Goal: Transaction & Acquisition: Book appointment/travel/reservation

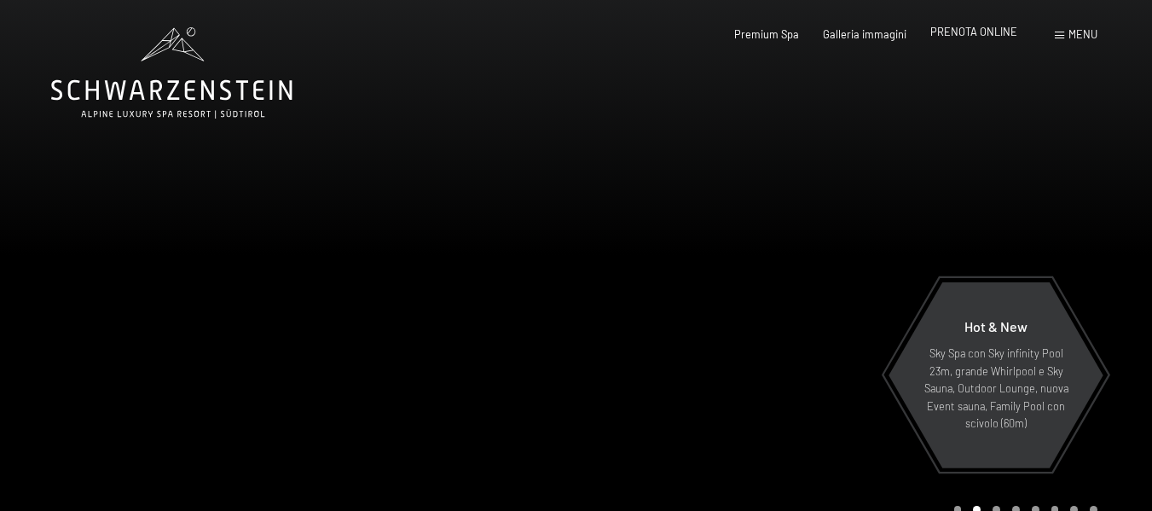
click at [958, 41] on div "Premium Spa Galleria immagini PRENOTA ONLINE" at bounding box center [862, 34] width 355 height 15
click at [883, 291] on div at bounding box center [864, 277] width 576 height 554
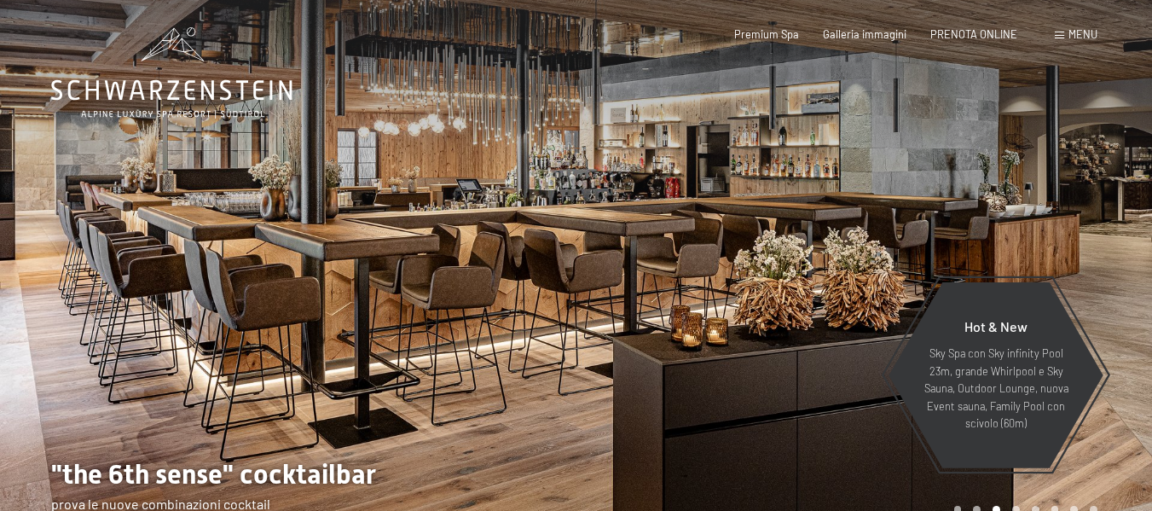
click at [811, 128] on div at bounding box center [864, 277] width 576 height 554
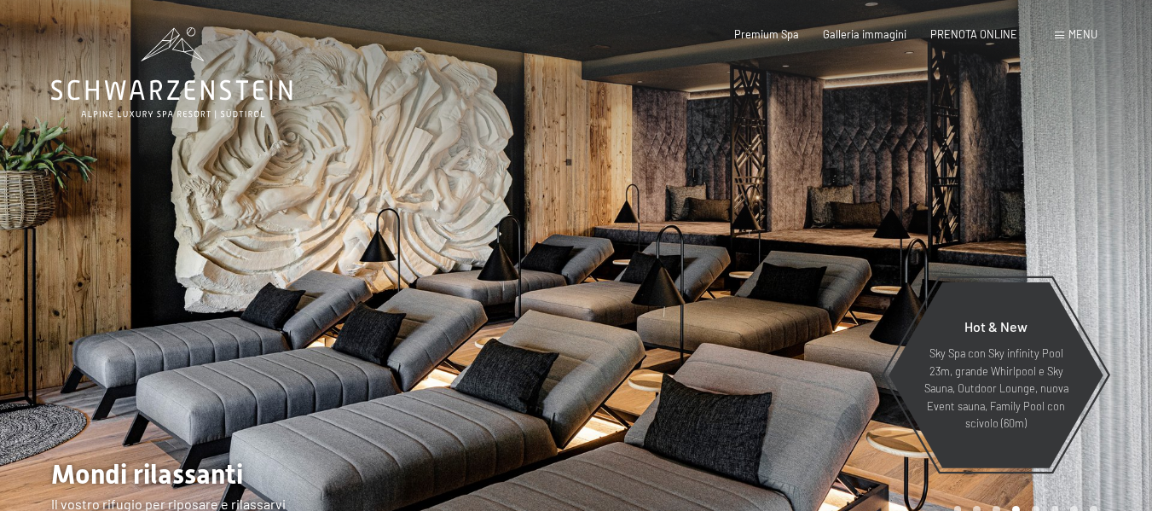
click at [808, 199] on div at bounding box center [864, 277] width 576 height 554
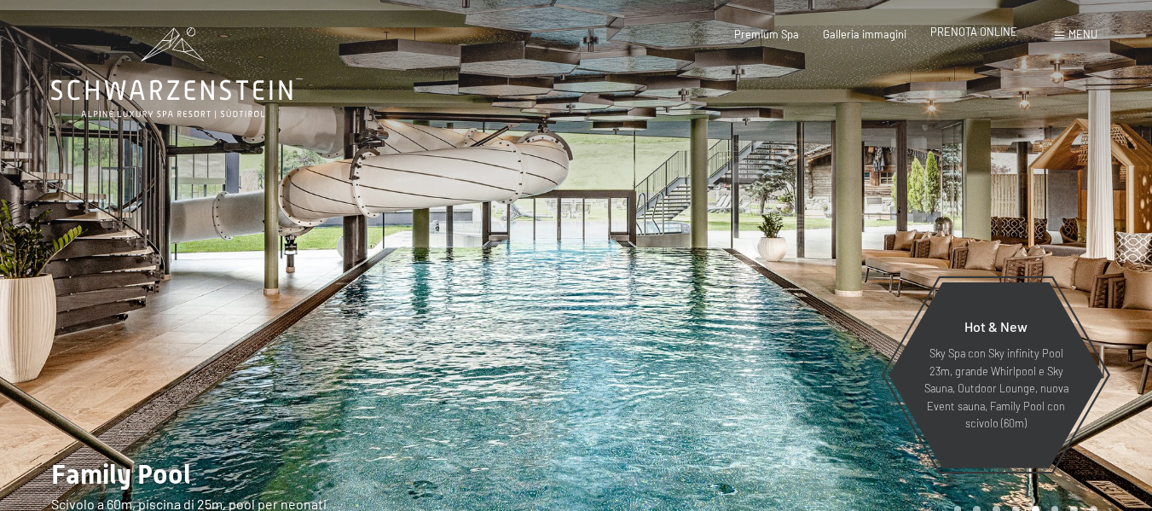
click at [972, 33] on span "PRENOTA ONLINE" at bounding box center [973, 32] width 87 height 14
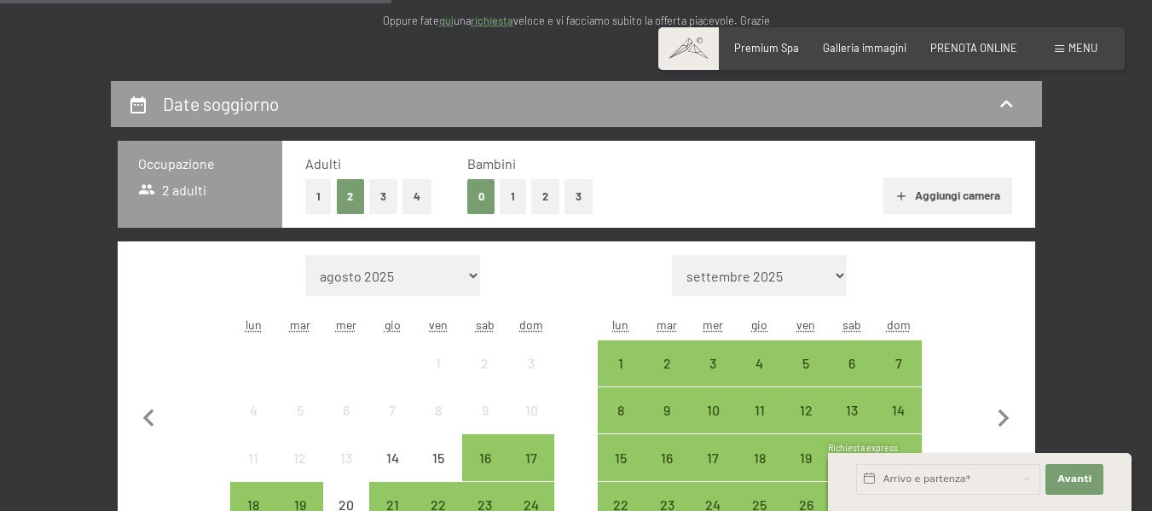
click at [430, 186] on button "4" at bounding box center [416, 196] width 29 height 35
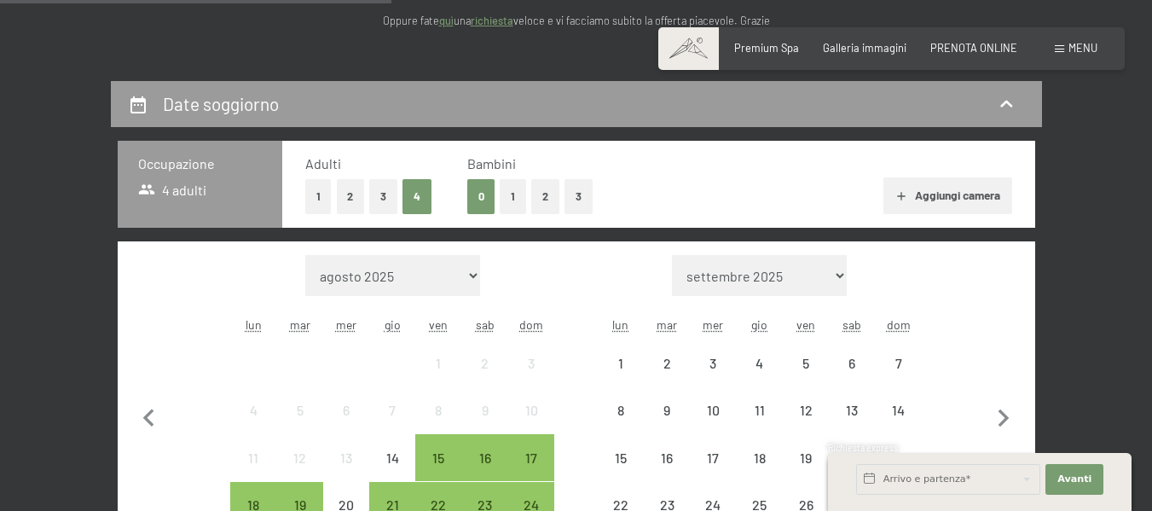
click at [517, 198] on button "1" at bounding box center [512, 196] width 26 height 35
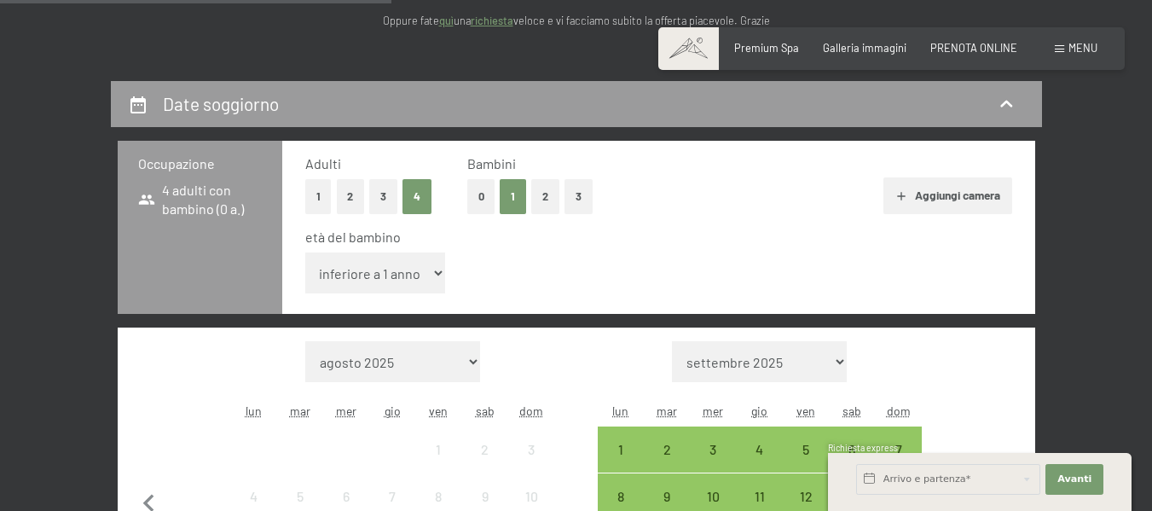
click at [436, 278] on select "inferiore a 1 anno 1 anno 2 anni 3 anni 4 anni 5 anni 6 anni 7 anni 8 anni 9 an…" at bounding box center [375, 272] width 141 height 41
click at [305, 252] on select "inferiore a 1 anno 1 anno 2 anni 3 anni 4 anni 5 anni 6 anni 7 anni 8 anni 9 an…" at bounding box center [375, 272] width 141 height 41
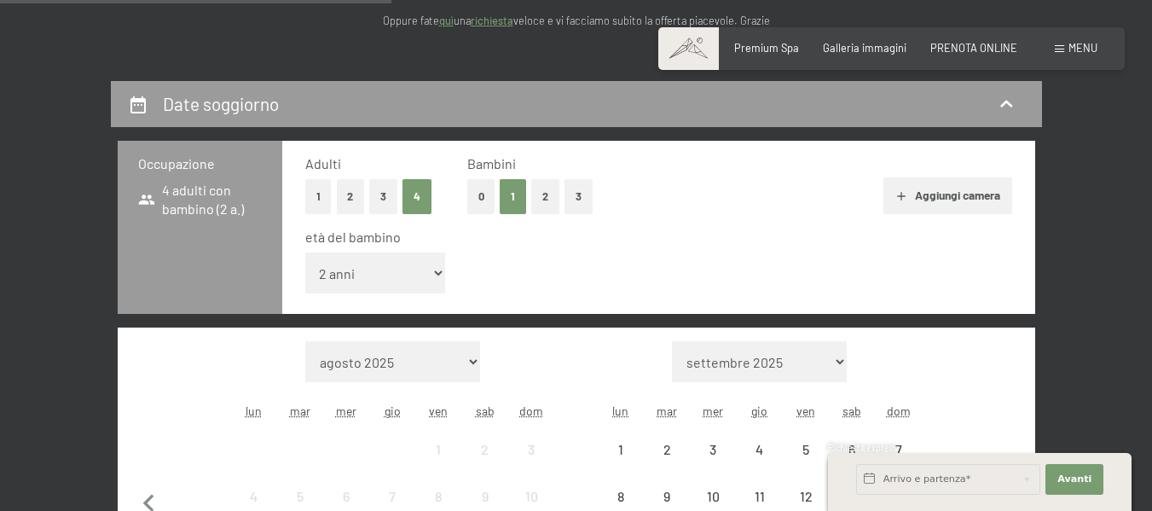
click at [391, 283] on select "inferiore a 1 anno 1 anno 2 anni 3 anni 4 anni 5 anni 6 anni 7 anni 8 anni 9 an…" at bounding box center [375, 272] width 141 height 41
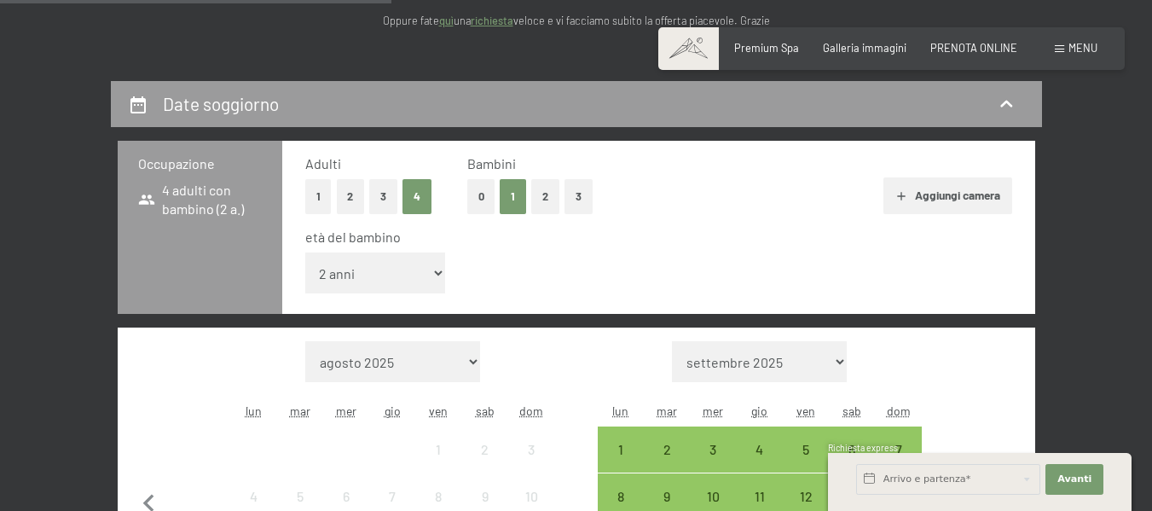
select select "3"
click at [305, 252] on select "inferiore a 1 anno 1 anno 2 anni 3 anni 4 anni 5 anni 6 anni 7 anni 8 anni 9 an…" at bounding box center [375, 272] width 141 height 41
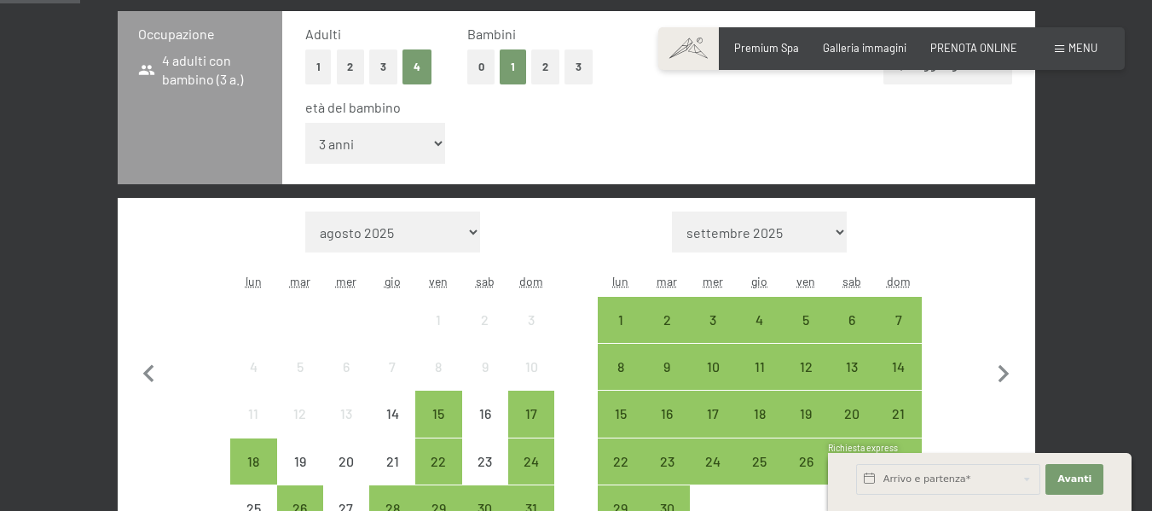
scroll to position [426, 0]
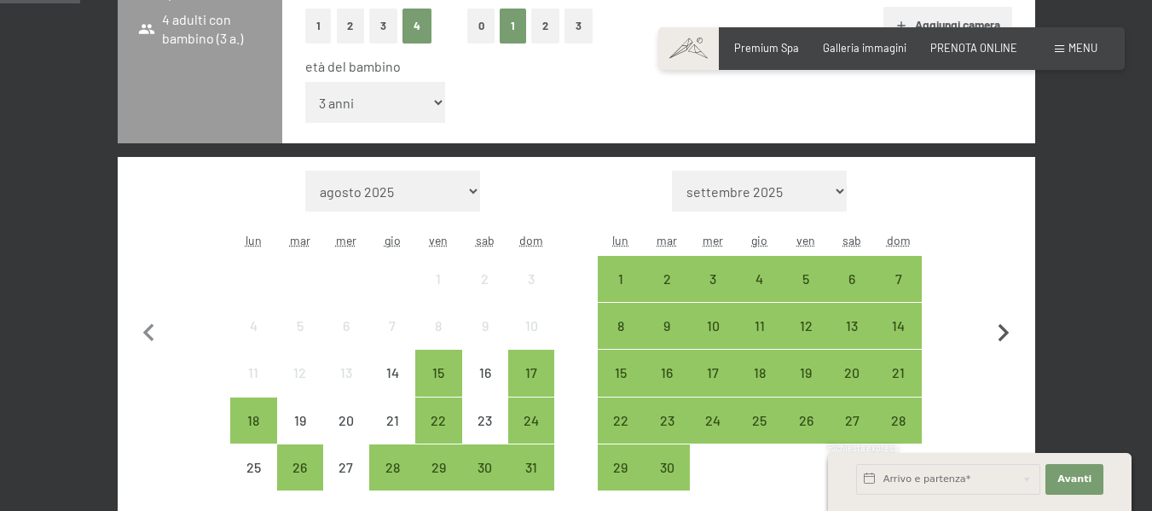
click at [998, 340] on icon "button" at bounding box center [1003, 333] width 11 height 18
select select "2025-09-01"
select select "2025-10-01"
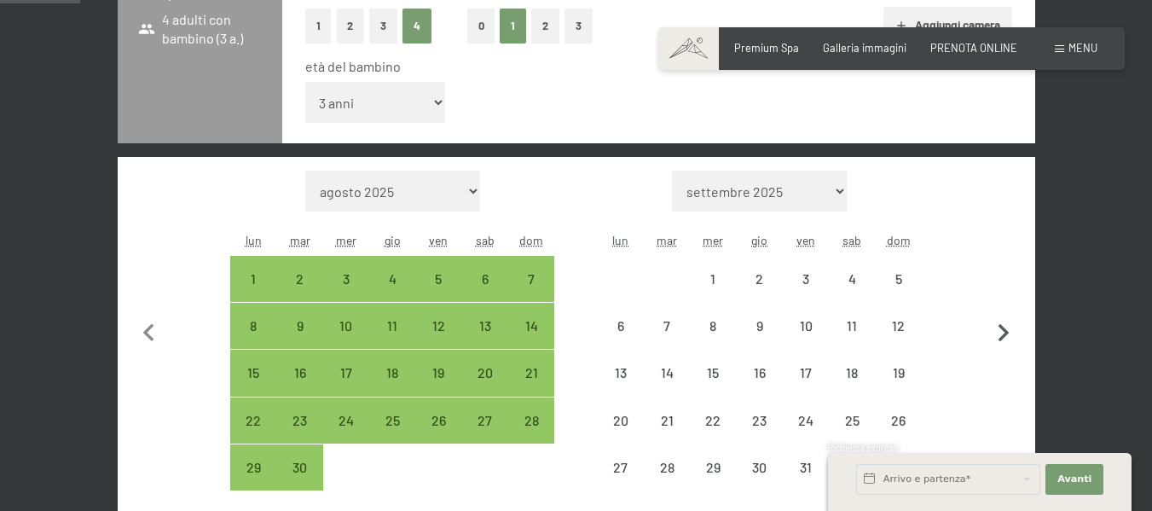
click at [998, 340] on icon "button" at bounding box center [1003, 333] width 11 height 18
select select "2025-10-01"
select select "2025-11-01"
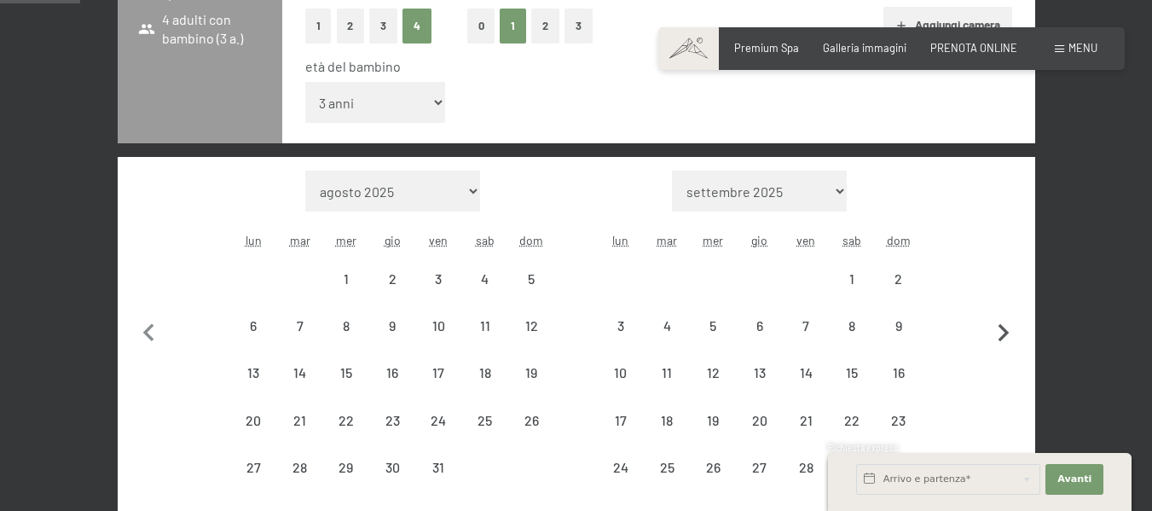
click at [998, 340] on icon "button" at bounding box center [1003, 333] width 11 height 18
select select "2025-12-01"
select select "2026-01-01"
select select "2025-12-01"
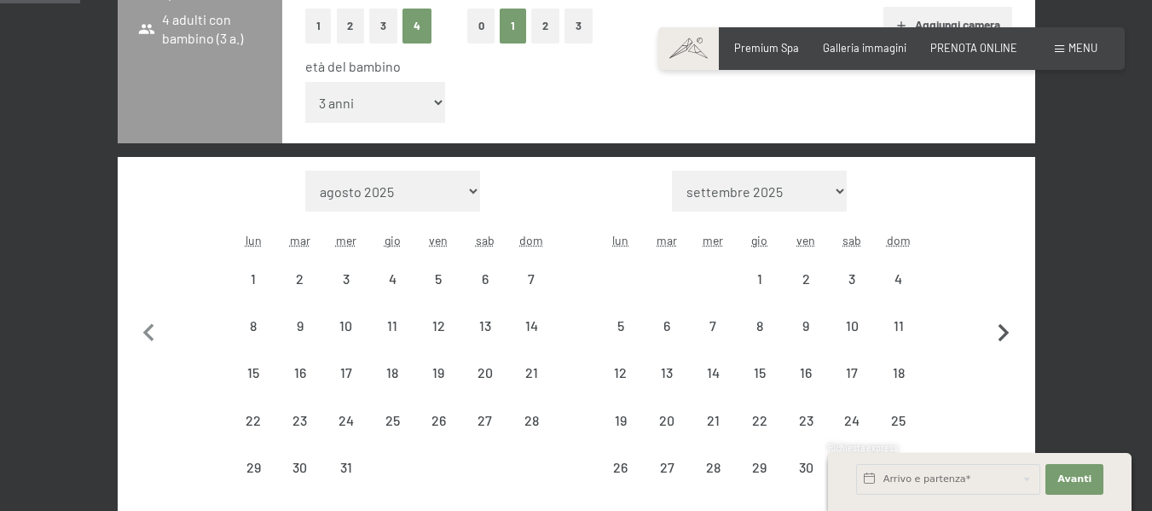
select select "2026-01-01"
select select "2025-12-01"
select select "2026-01-01"
select select "2025-12-01"
select select "2026-01-01"
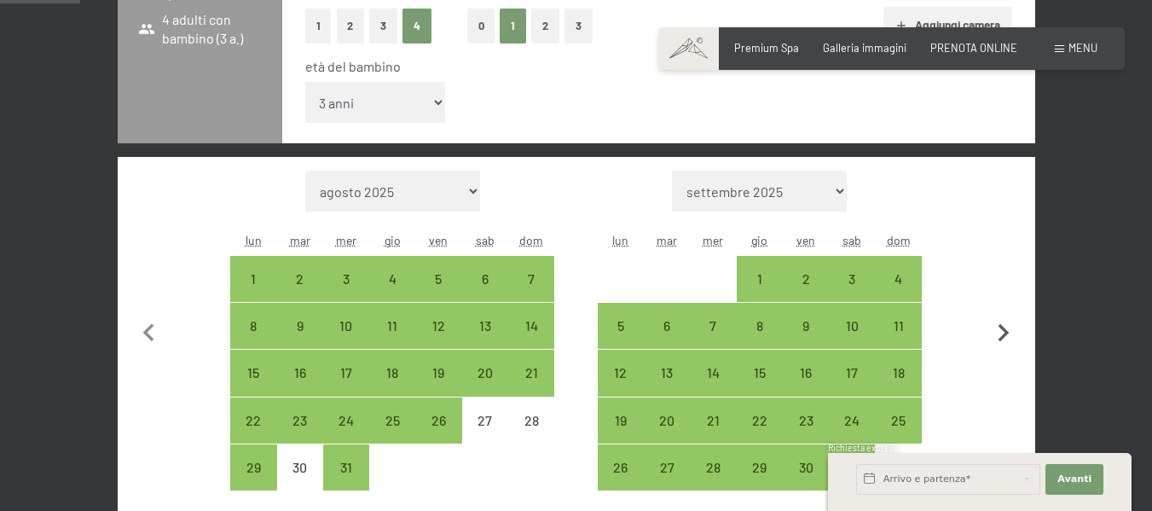
click at [998, 340] on icon "button" at bounding box center [1003, 333] width 11 height 18
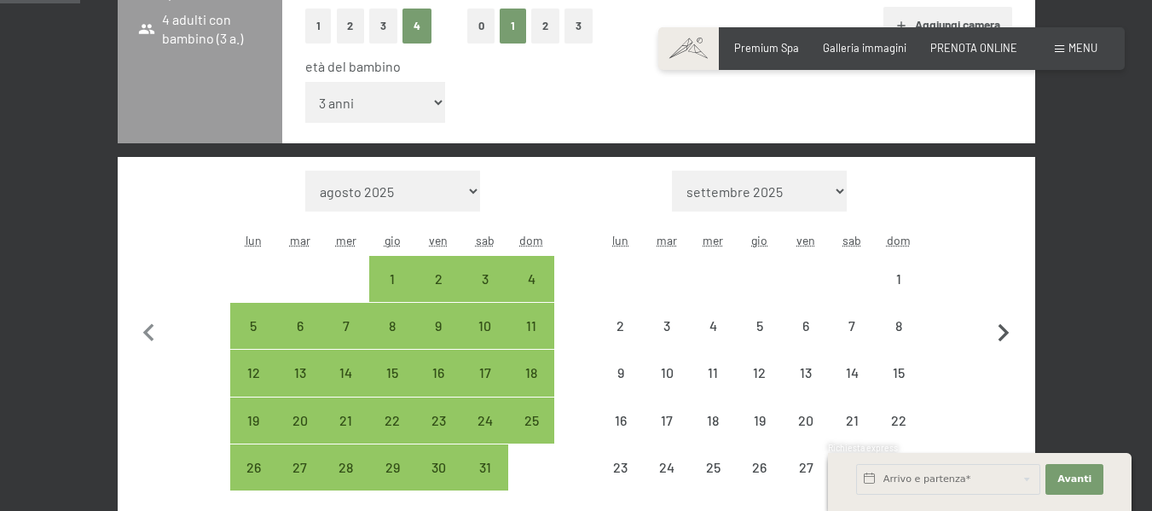
click at [998, 340] on icon "button" at bounding box center [1003, 333] width 11 height 18
click at [998, 340] on icon "button" at bounding box center [1003, 333] width 36 height 36
select select "2026-03-01"
select select "2026-04-01"
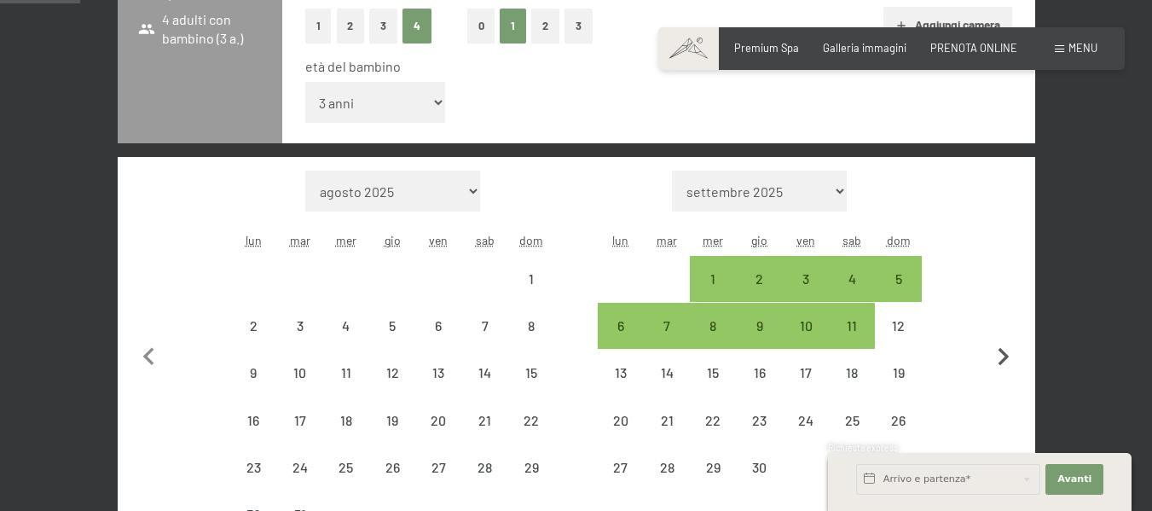
click at [998, 340] on icon "button" at bounding box center [1003, 357] width 36 height 36
select select "2026-04-01"
select select "2026-05-01"
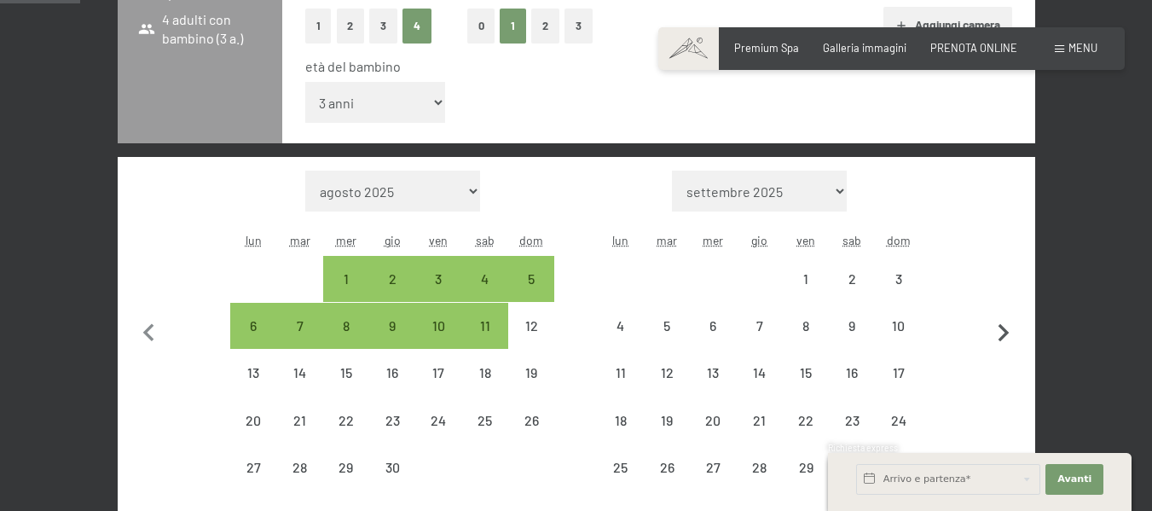
click at [998, 340] on icon "button" at bounding box center [1003, 333] width 11 height 18
select select "2026-05-01"
select select "2026-06-01"
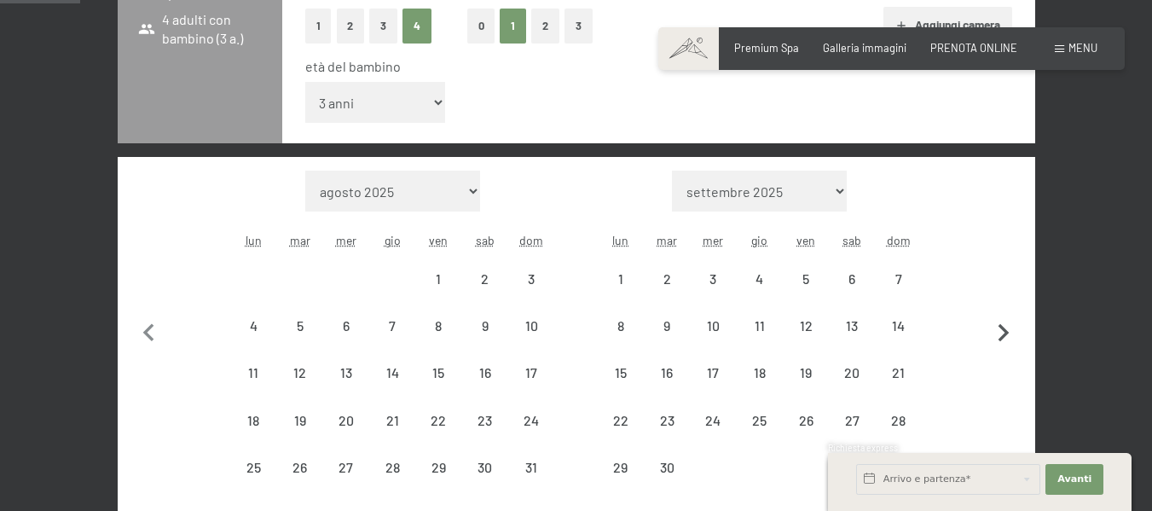
select select "2026-05-01"
select select "2026-06-01"
click at [606, 280] on div "1" at bounding box center [620, 293] width 43 height 43
select select "2026-05-01"
select select "2026-06-01"
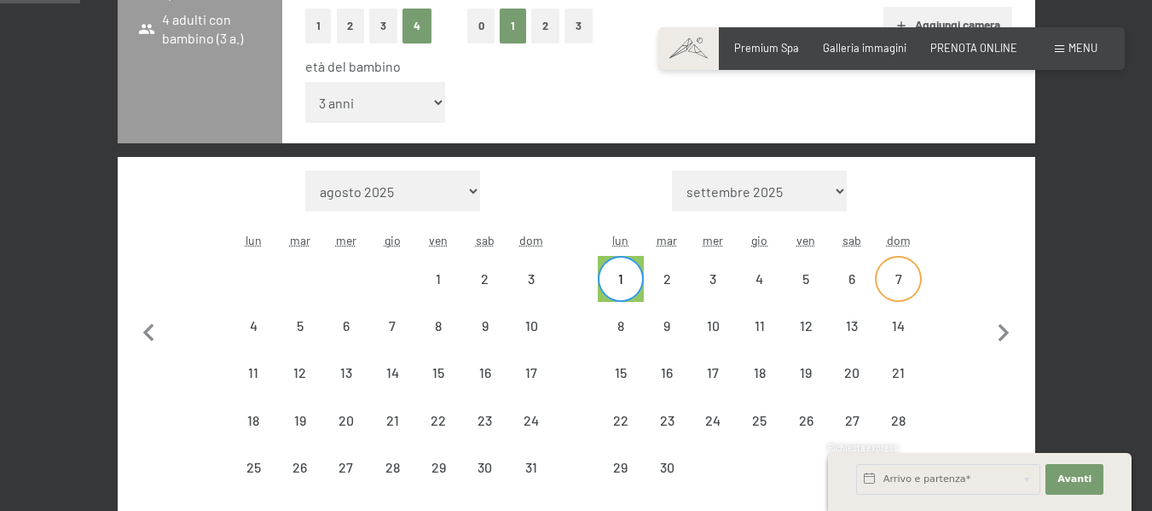
click at [880, 264] on div "7" at bounding box center [897, 278] width 43 height 43
select select "2026-05-01"
select select "2026-06-01"
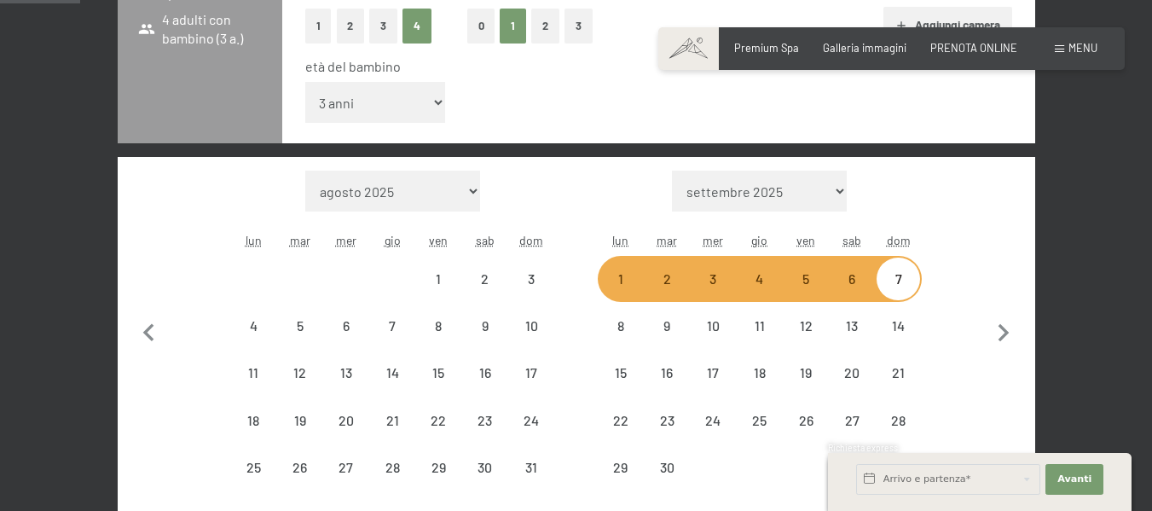
click at [856, 286] on div "6" at bounding box center [851, 293] width 43 height 43
select select "2026-05-01"
select select "2026-06-01"
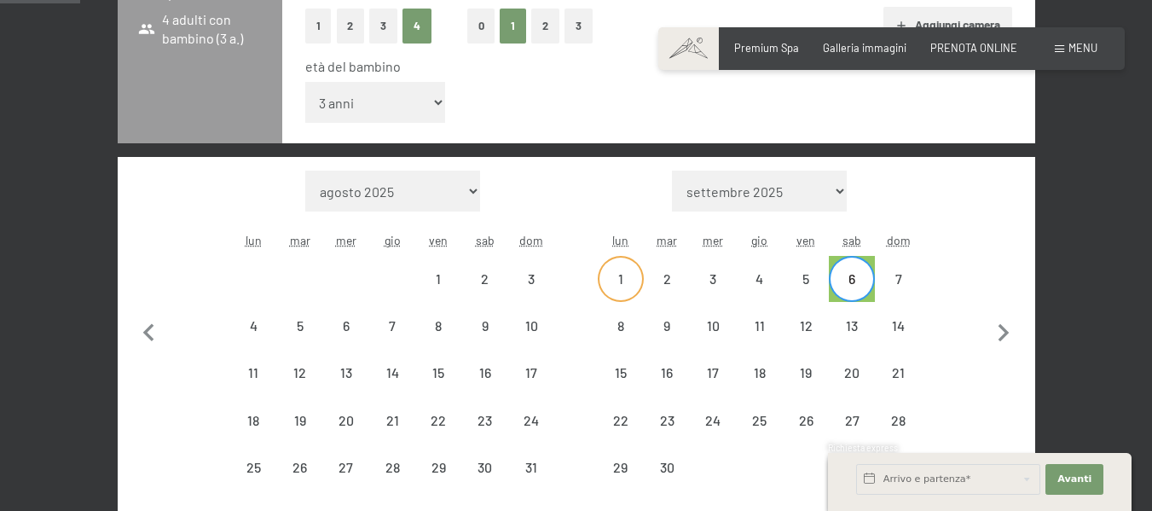
click at [617, 276] on div "1" at bounding box center [620, 293] width 43 height 43
select select "2026-05-01"
select select "2026-06-01"
click at [828, 276] on div "5" at bounding box center [805, 279] width 46 height 46
select select "2026-05-01"
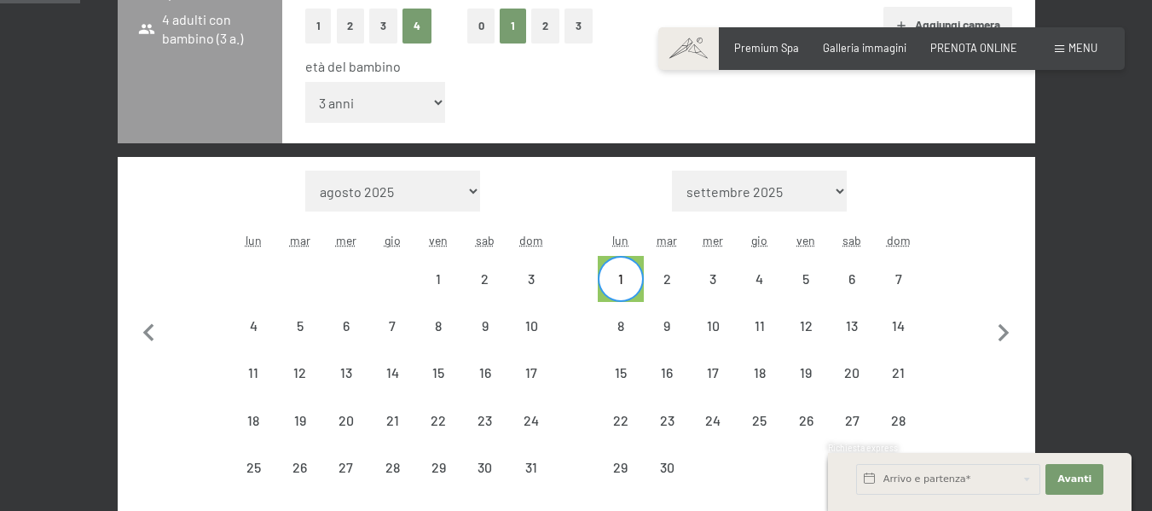
select select "2026-06-01"
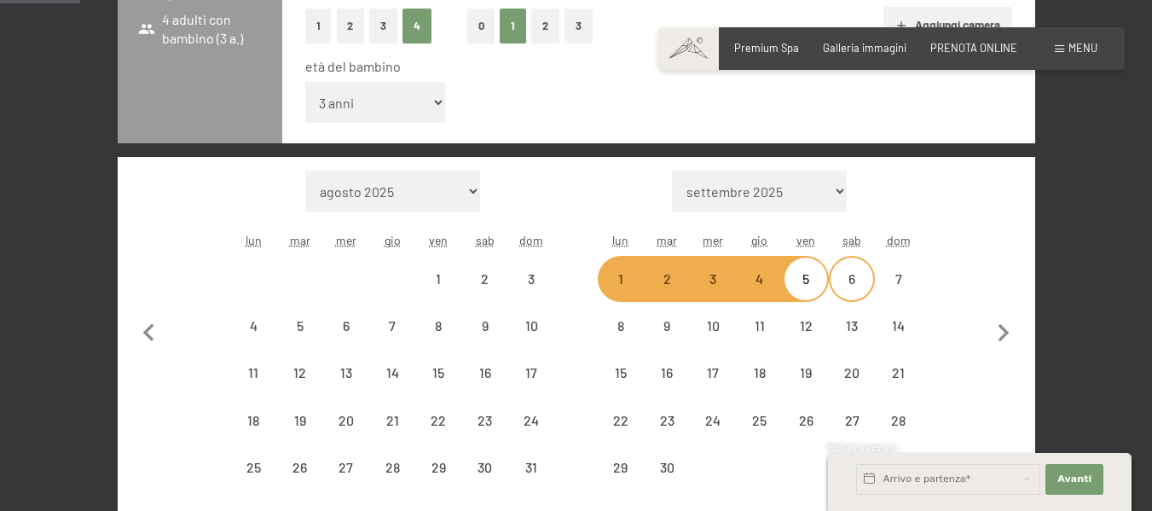
drag, startPoint x: 817, startPoint y: 281, endPoint x: 850, endPoint y: 281, distance: 33.2
click at [850, 281] on div "1 2 3 4 5 6 7" at bounding box center [760, 279] width 324 height 47
click at [850, 281] on div "6" at bounding box center [851, 293] width 43 height 43
select select "2026-05-01"
select select "2026-06-01"
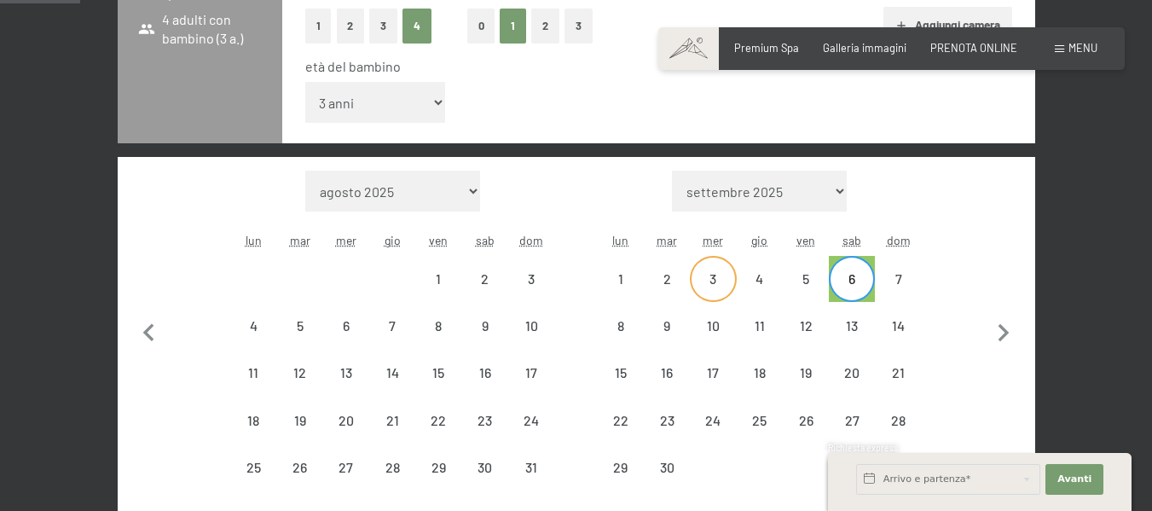
drag, startPoint x: 621, startPoint y: 288, endPoint x: 706, endPoint y: 288, distance: 84.4
click at [621, 288] on div "1" at bounding box center [620, 293] width 43 height 43
select select "2026-05-01"
select select "2026-06-01"
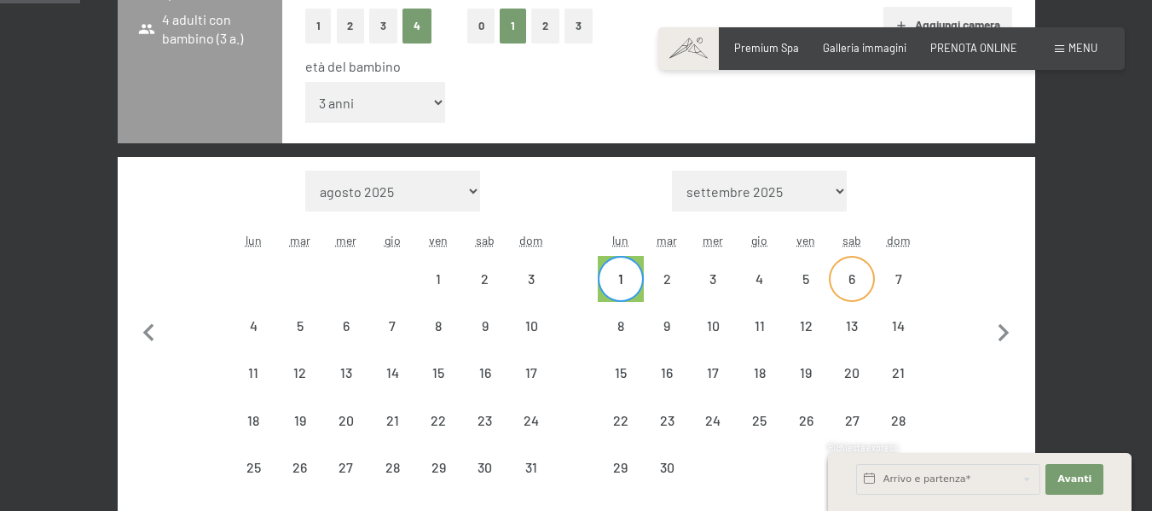
click at [840, 276] on div "6" at bounding box center [851, 293] width 43 height 43
select select "2026-05-01"
select select "2026-06-01"
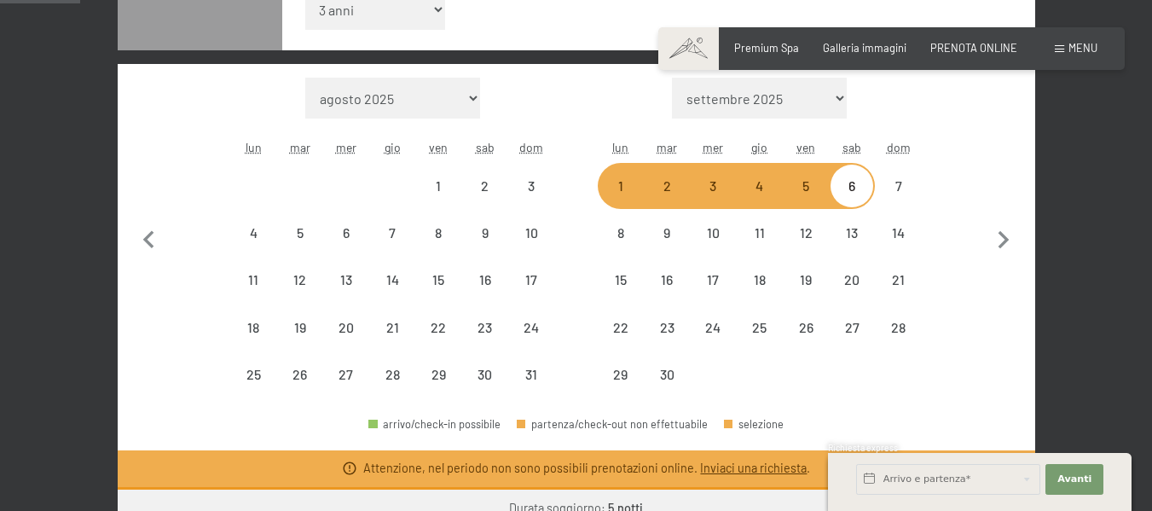
scroll to position [682, 0]
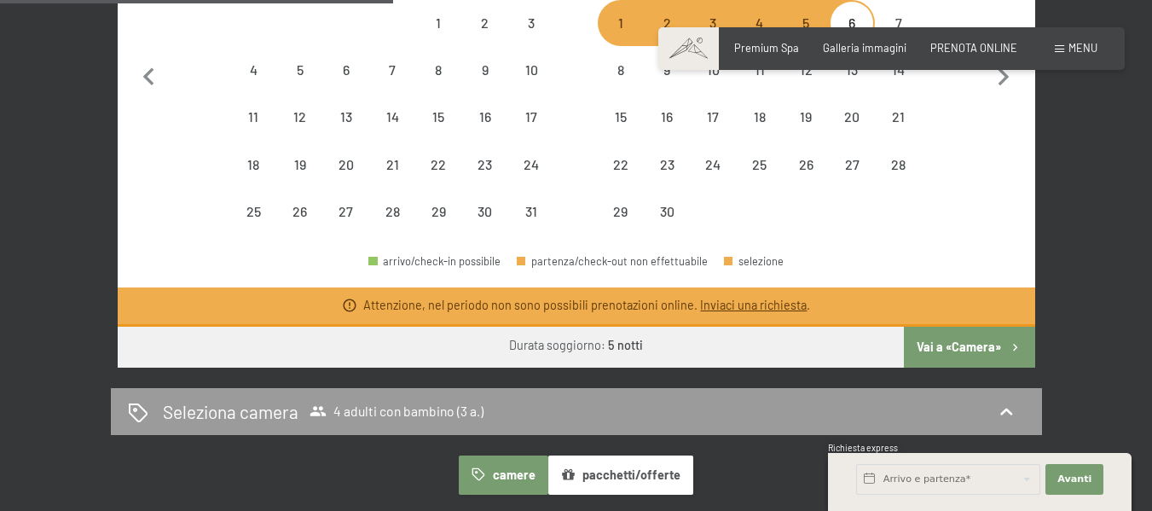
click at [989, 333] on button "Vai a «Camera»" at bounding box center [969, 346] width 130 height 41
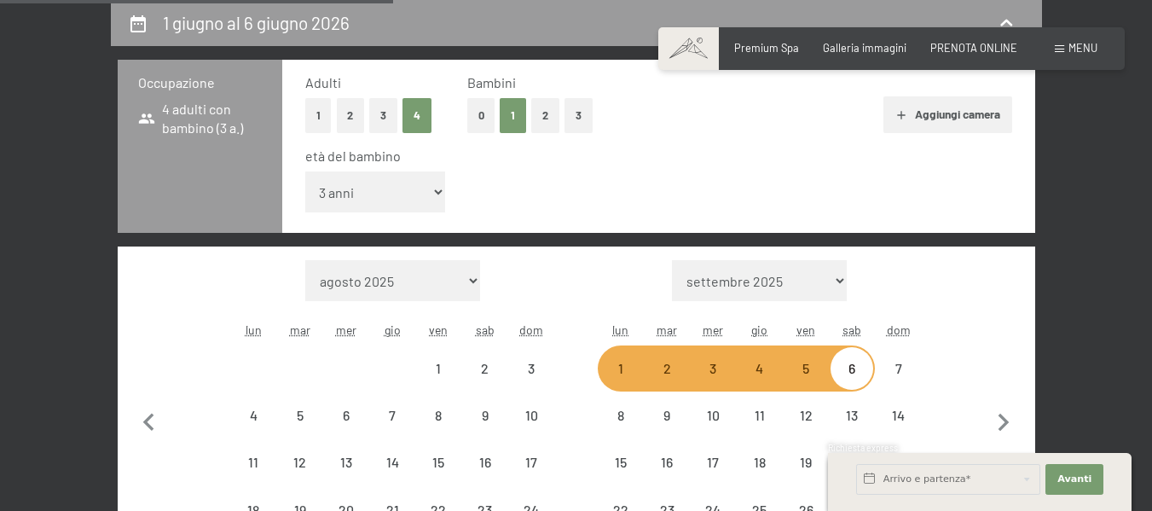
select select "2026-05-01"
select select "2026-06-01"
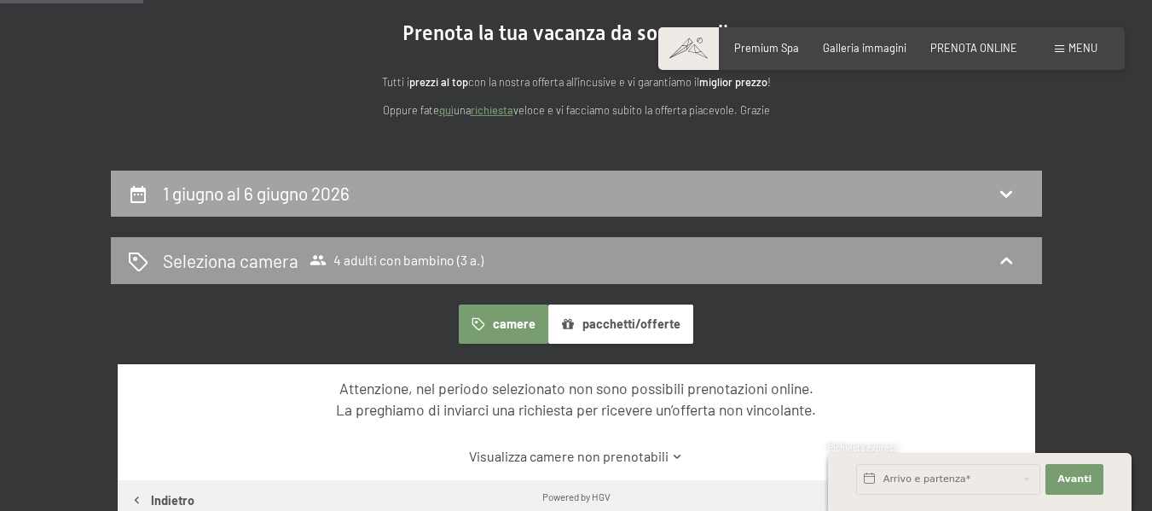
click at [1000, 195] on icon at bounding box center [1006, 193] width 20 height 20
select select "3"
select select "2026-05-01"
select select "2026-06-01"
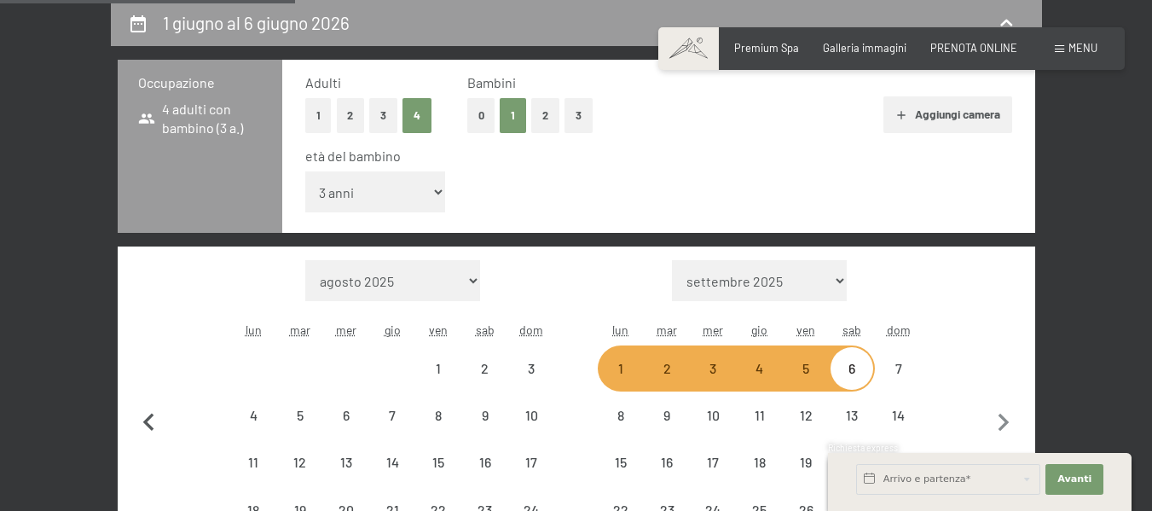
click at [141, 413] on icon "button" at bounding box center [149, 423] width 36 height 36
select select "2026-04-01"
select select "2026-05-01"
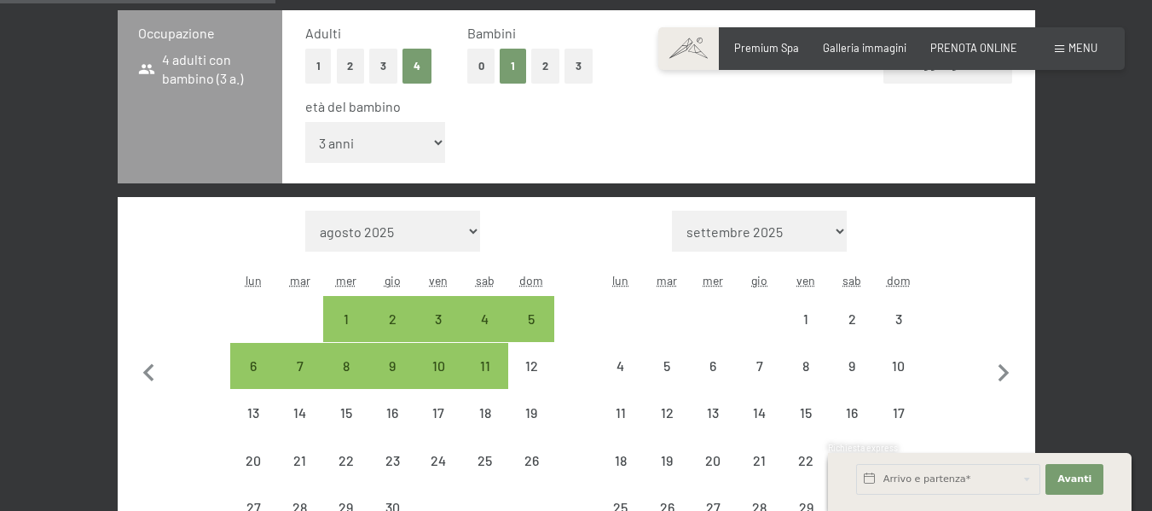
scroll to position [422, 0]
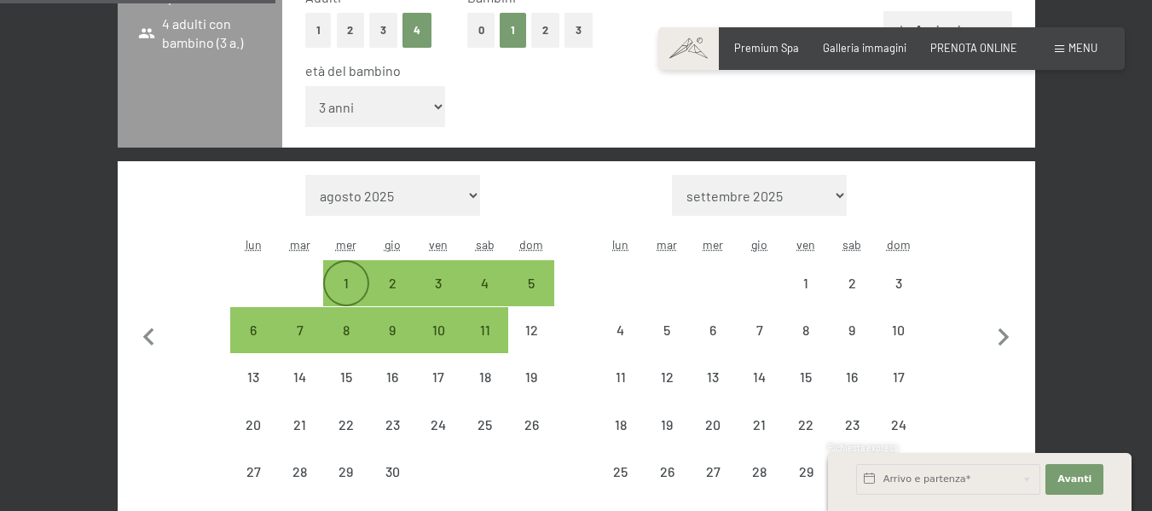
click at [337, 279] on div "1" at bounding box center [346, 297] width 43 height 43
select select "2026-04-01"
select select "2026-05-01"
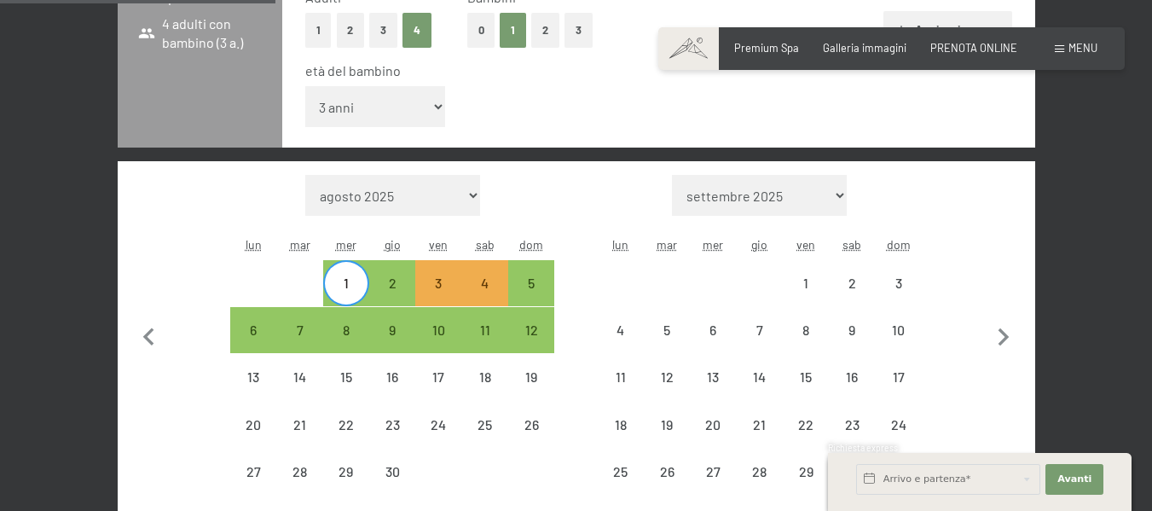
click at [351, 286] on div "1" at bounding box center [346, 297] width 43 height 43
select select "2026-04-01"
select select "2026-05-01"
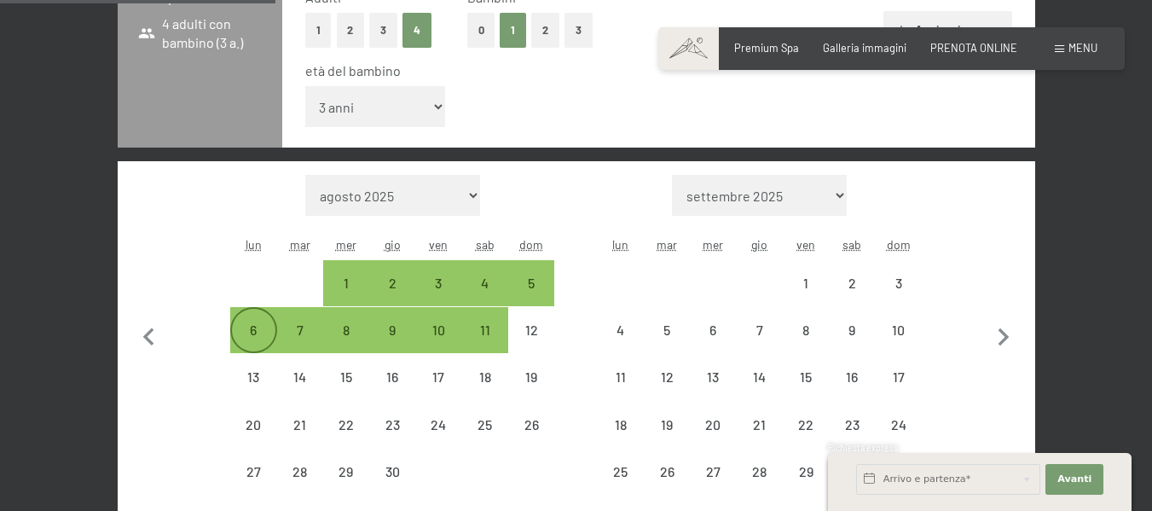
click at [263, 333] on div "6" at bounding box center [253, 344] width 43 height 43
select select "2026-04-01"
select select "2026-05-01"
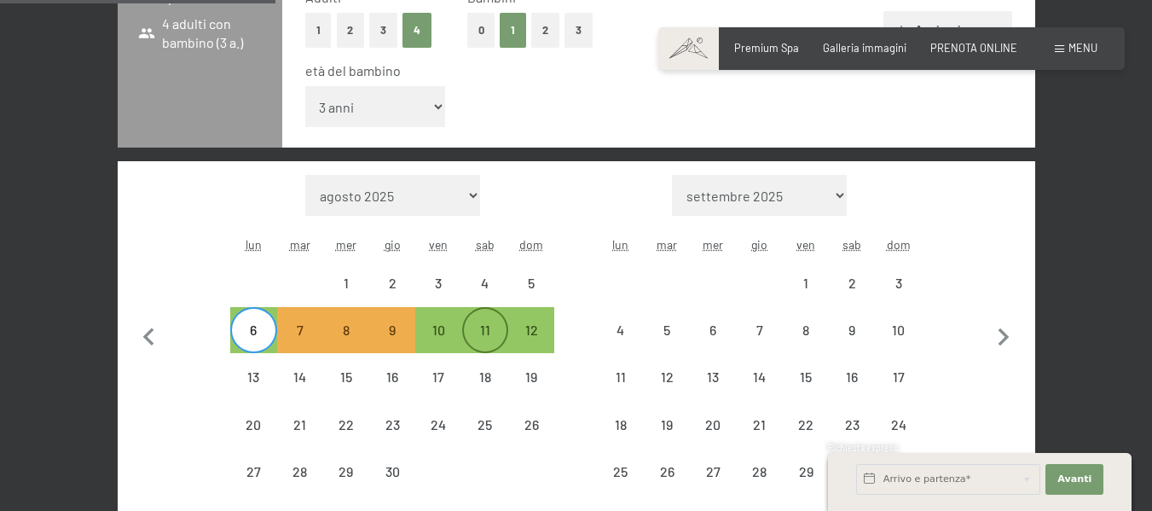
click at [475, 326] on div "11" at bounding box center [485, 344] width 43 height 43
select select "2026-04-01"
select select "2026-05-01"
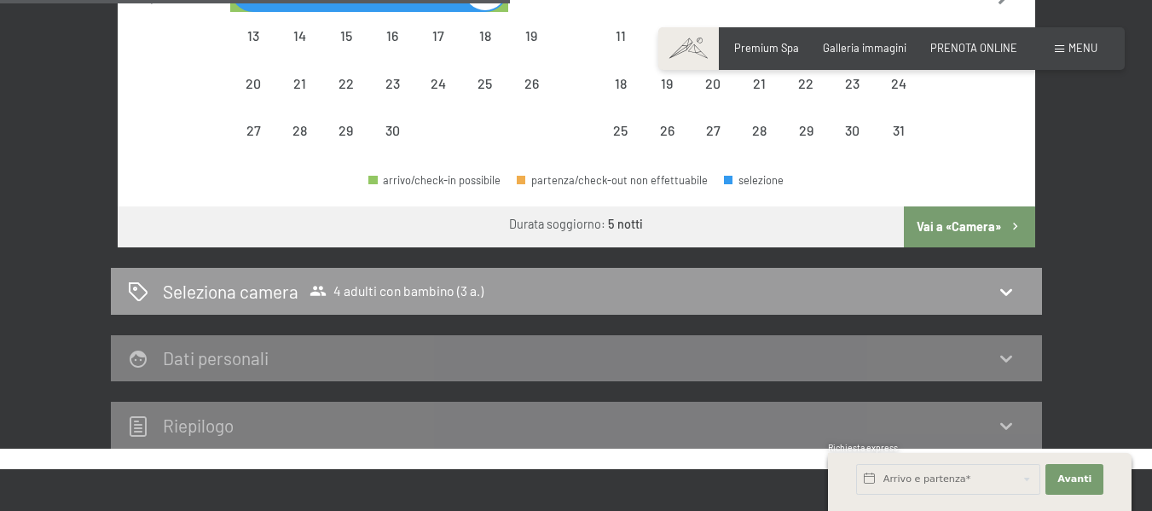
click at [966, 236] on button "Vai a «Camera»" at bounding box center [969, 226] width 130 height 41
select select "2026-04-01"
select select "2026-05-01"
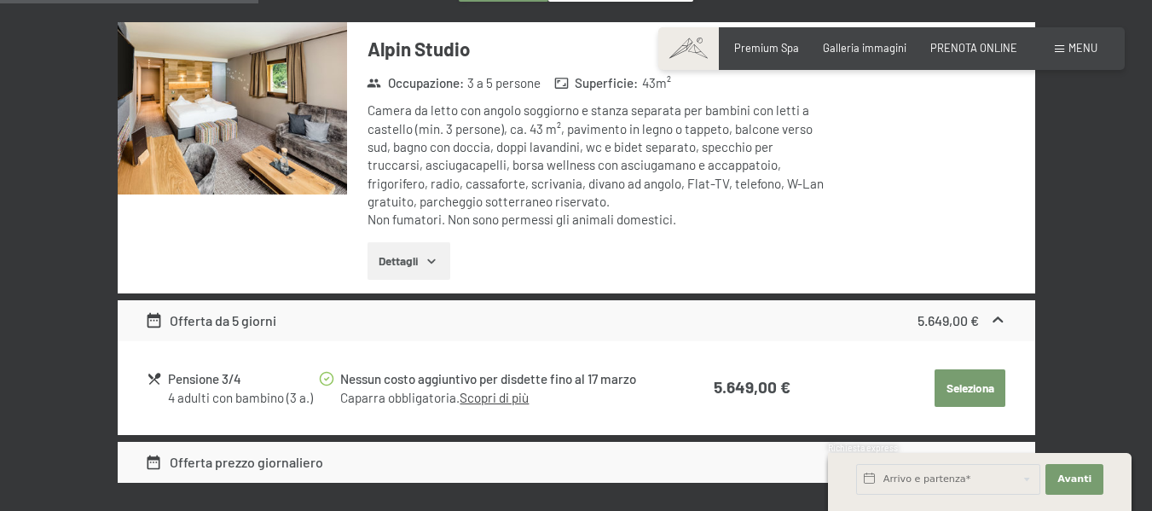
scroll to position [507, 0]
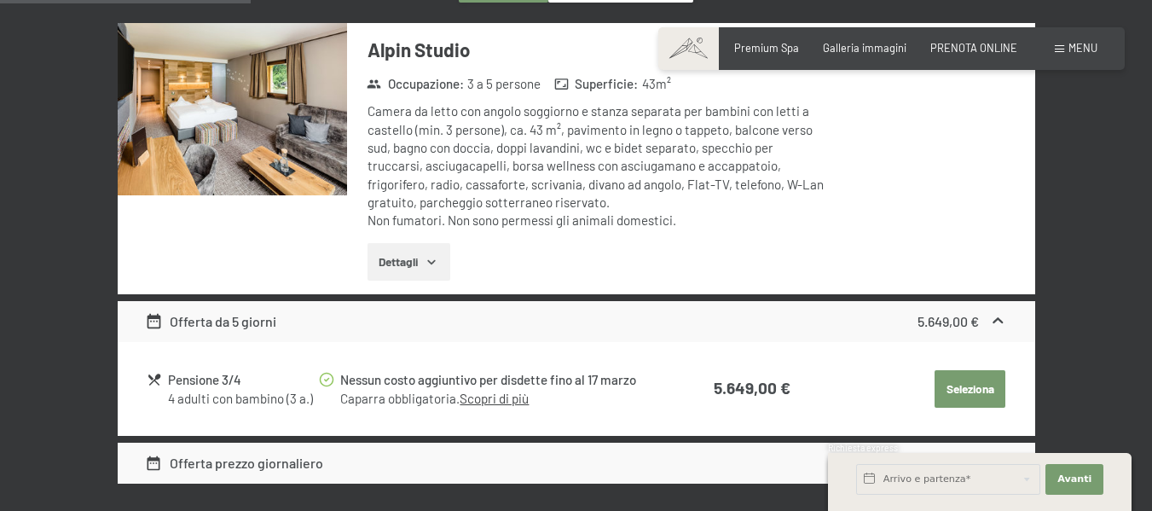
click at [401, 256] on button "Dettagli" at bounding box center [408, 262] width 83 height 38
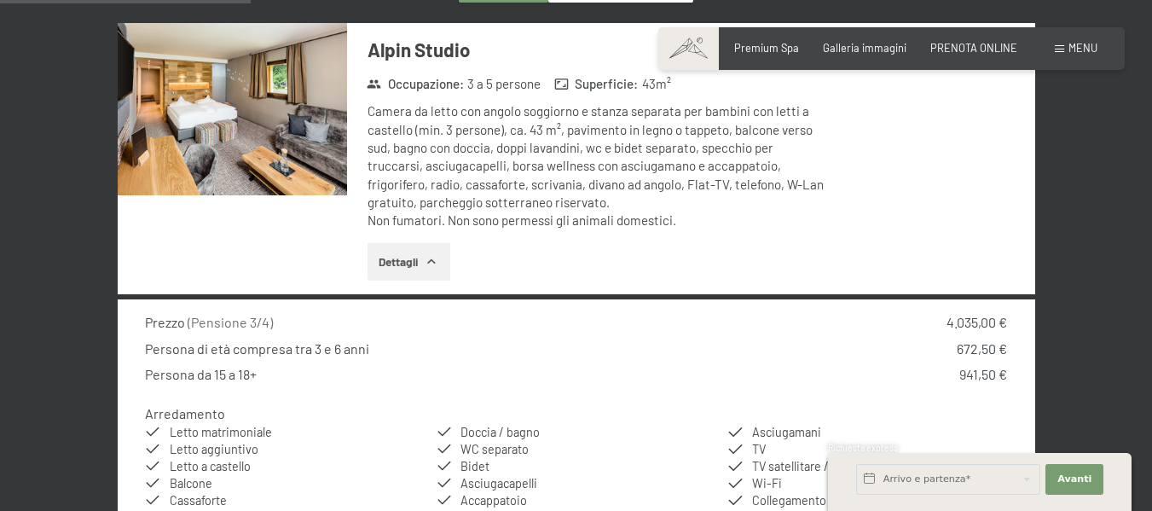
click at [275, 141] on img at bounding box center [232, 109] width 229 height 172
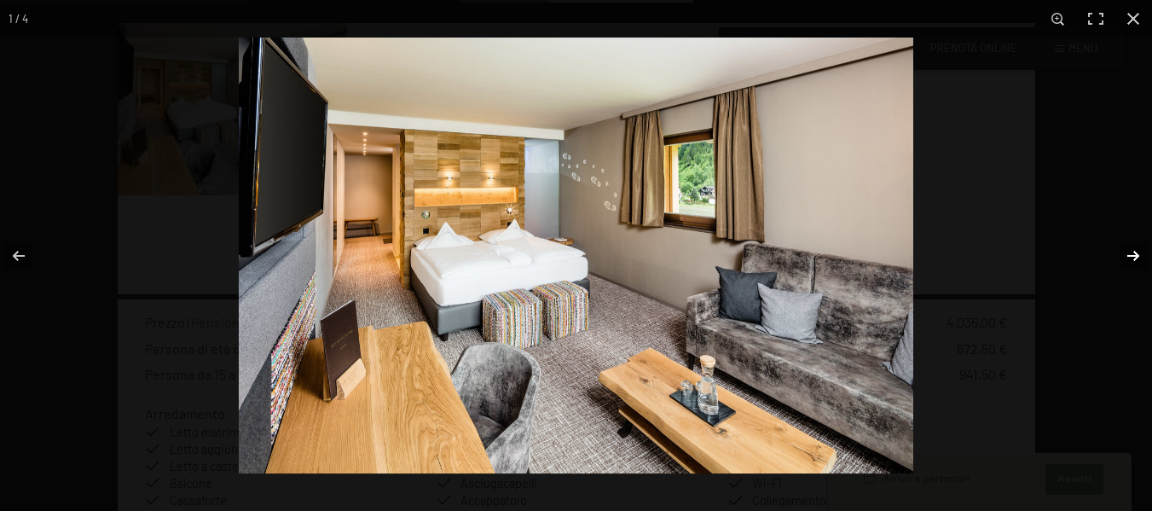
click at [1124, 249] on button "button" at bounding box center [1122, 255] width 60 height 85
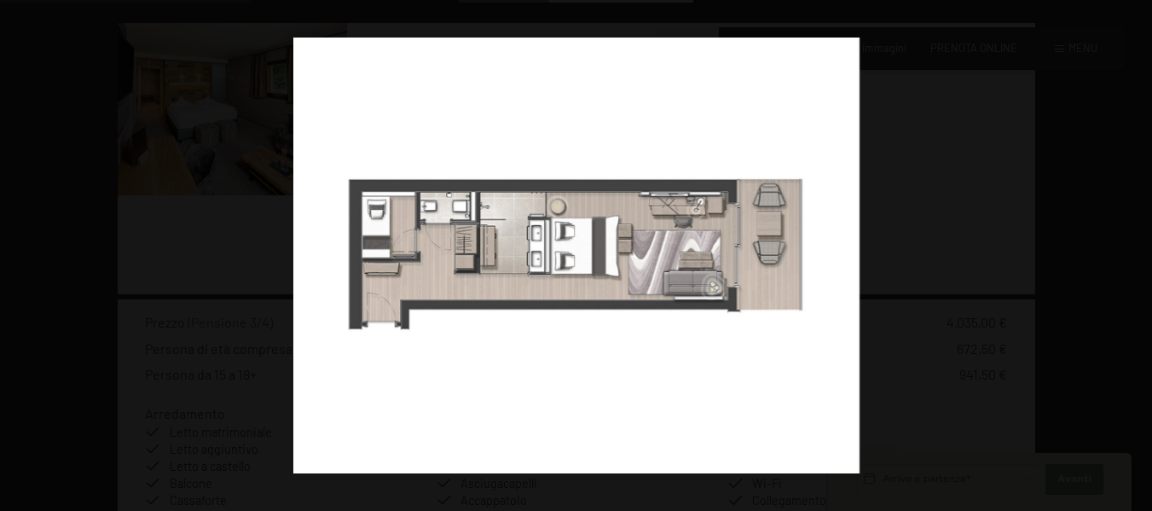
click at [1124, 249] on button "button" at bounding box center [1122, 255] width 60 height 85
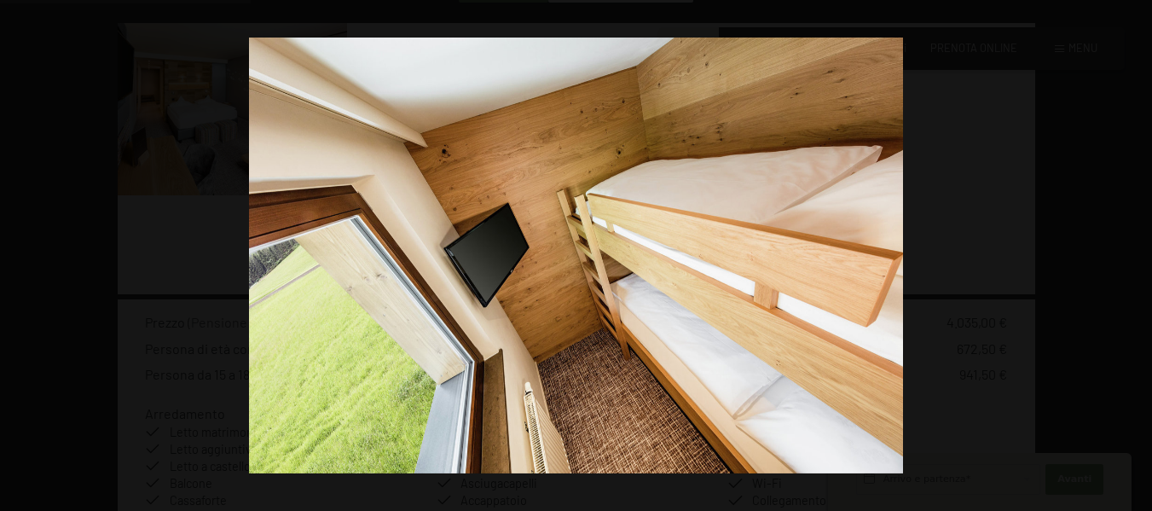
click at [1124, 249] on button "button" at bounding box center [1122, 255] width 60 height 85
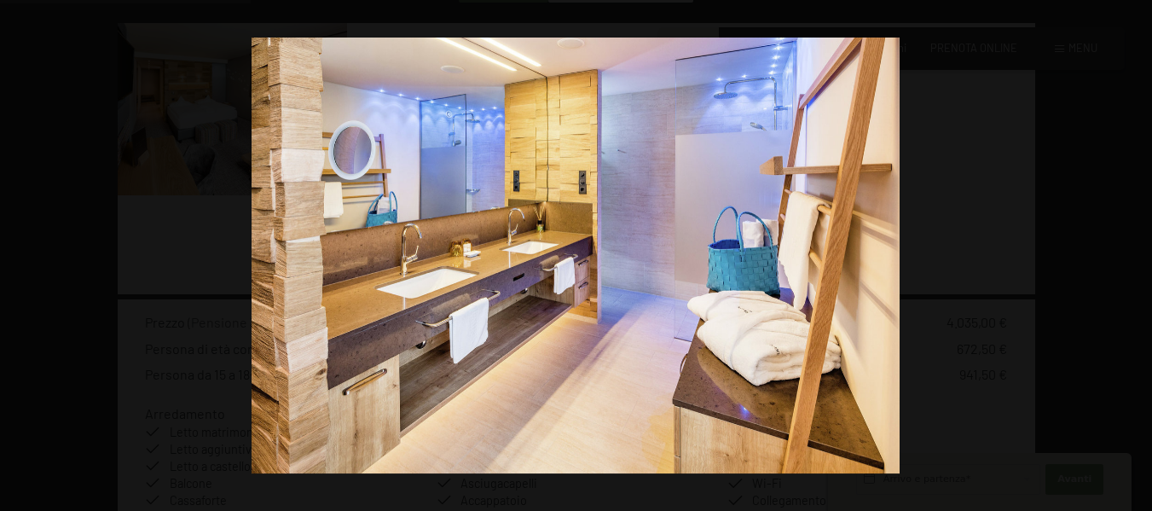
click at [1124, 249] on button "button" at bounding box center [1122, 255] width 60 height 85
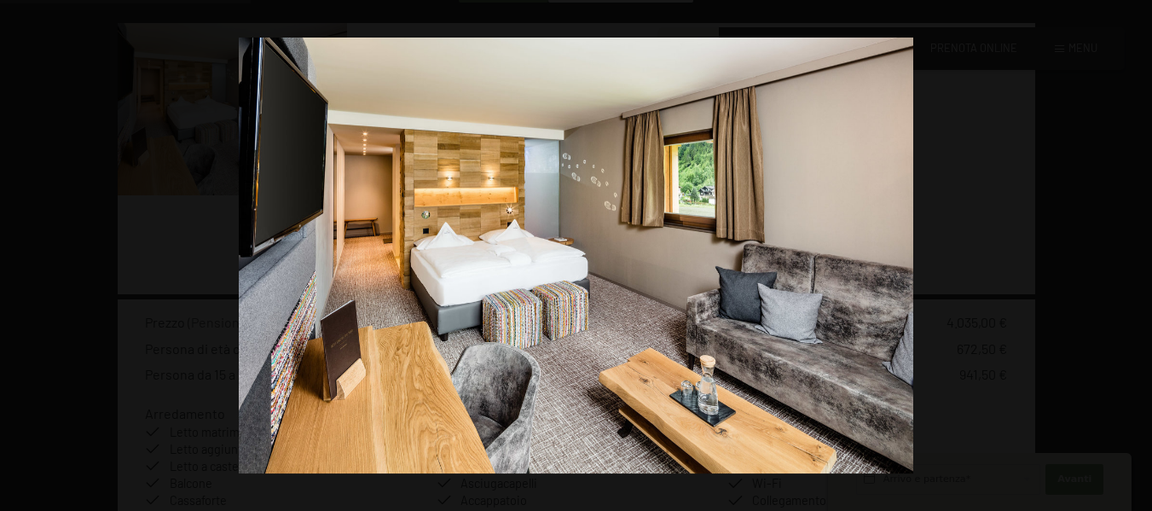
click at [1124, 249] on button "button" at bounding box center [1122, 255] width 60 height 85
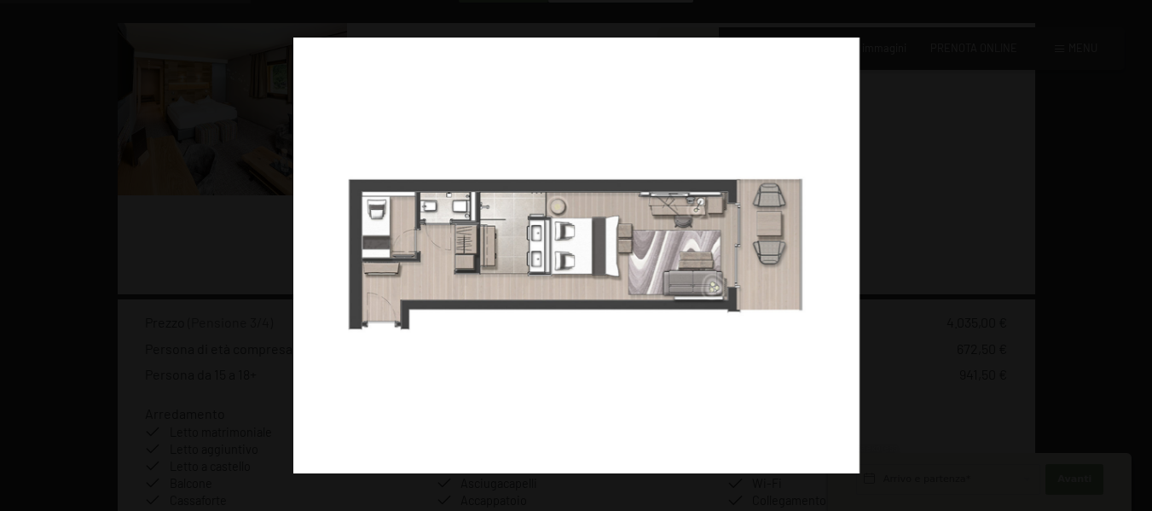
click at [1124, 249] on button "button" at bounding box center [1122, 255] width 60 height 85
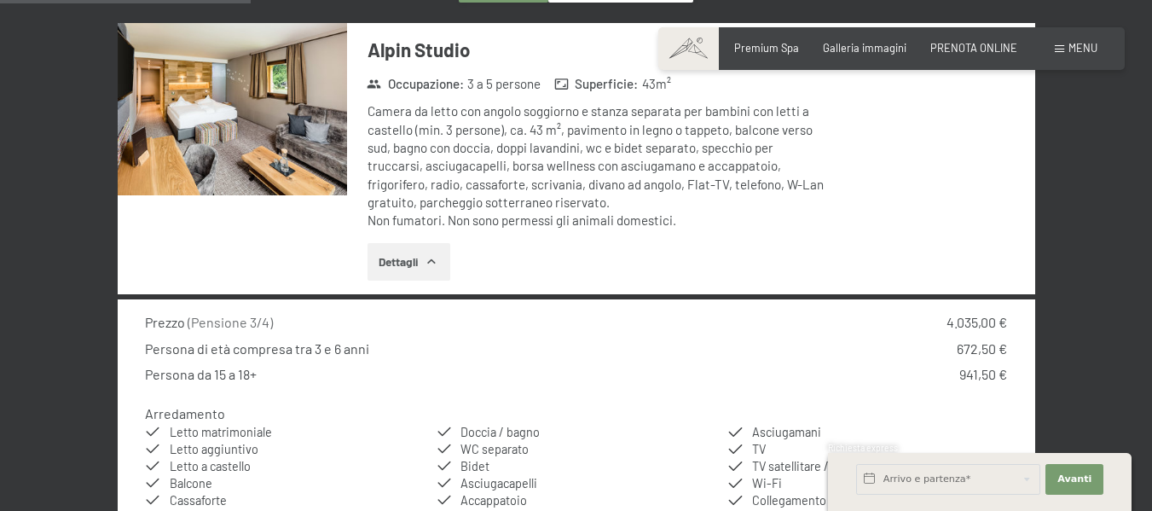
click at [0, 0] on div at bounding box center [0, 0] width 0 height 0
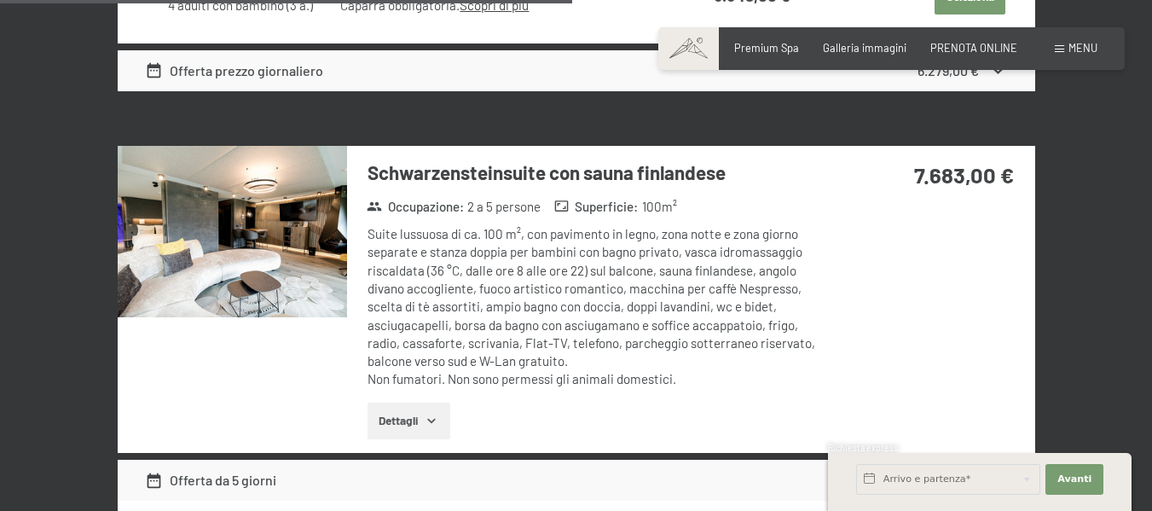
scroll to position [1360, 0]
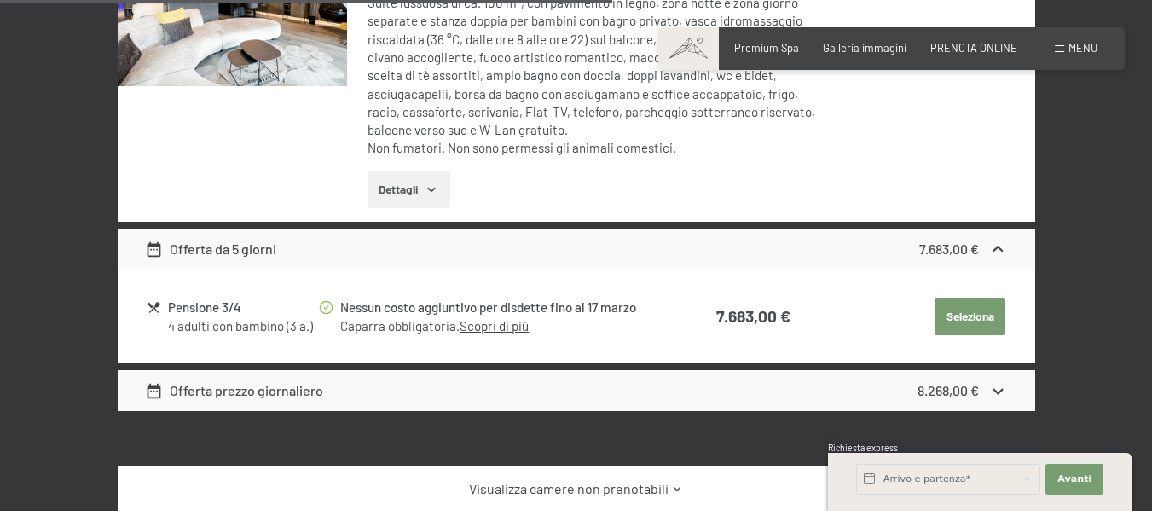
click at [226, 36] on img at bounding box center [232, 1] width 229 height 172
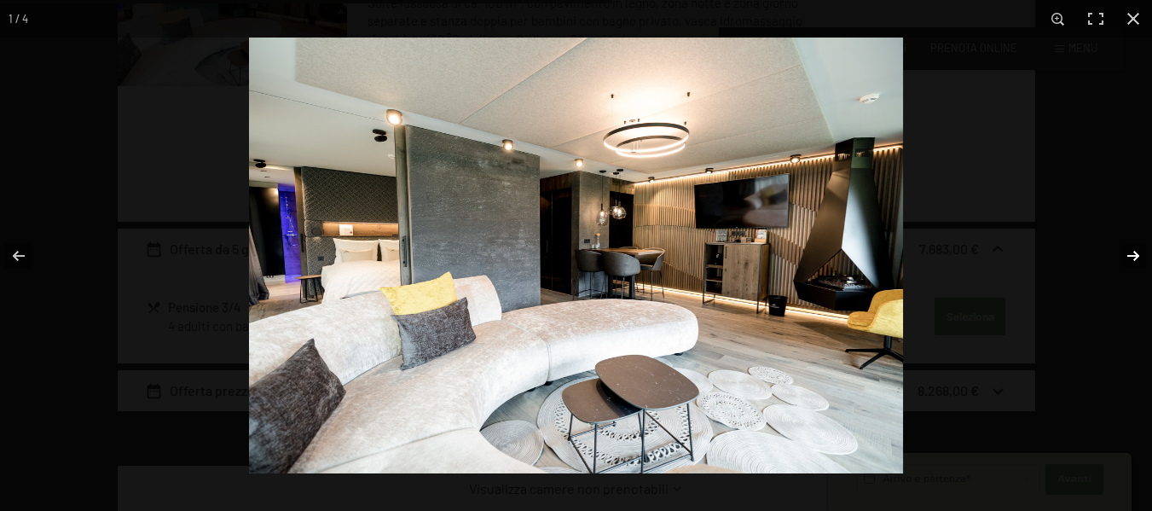
click at [1128, 255] on button "button" at bounding box center [1122, 255] width 60 height 85
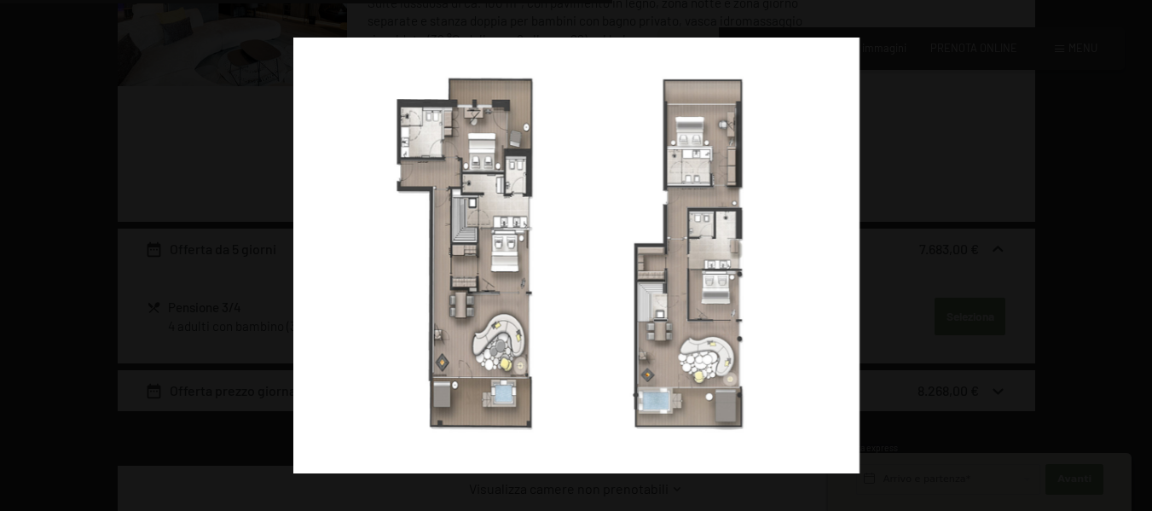
click at [1128, 255] on button "button" at bounding box center [1122, 255] width 60 height 85
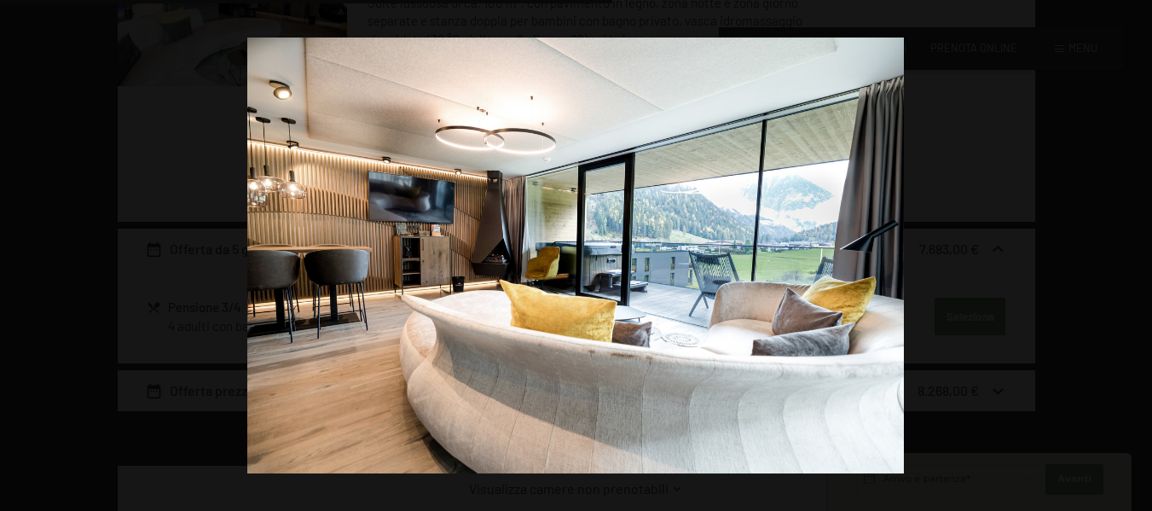
click at [1128, 255] on button "button" at bounding box center [1122, 255] width 60 height 85
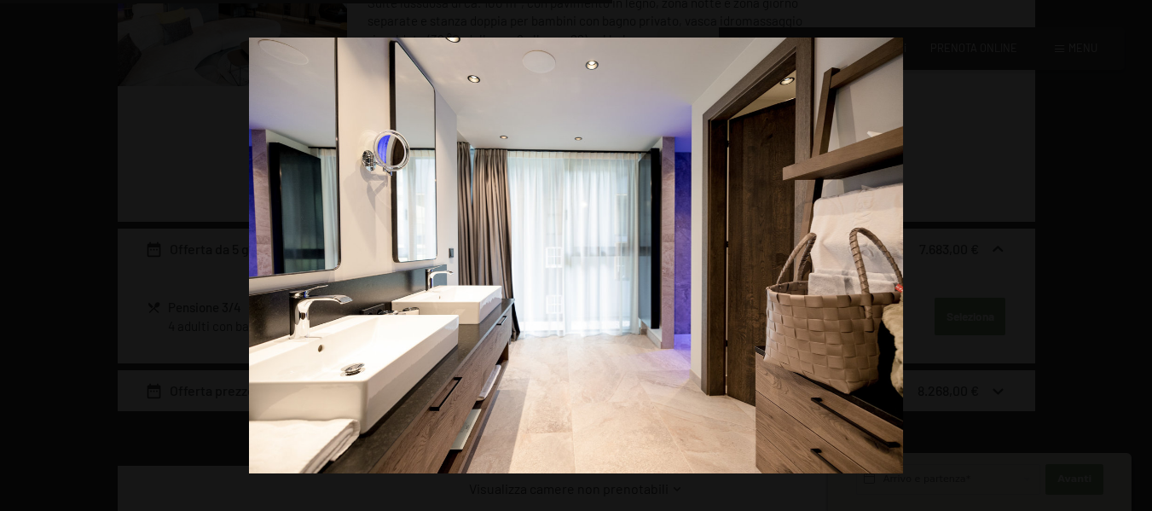
click at [1128, 255] on button "button" at bounding box center [1122, 255] width 60 height 85
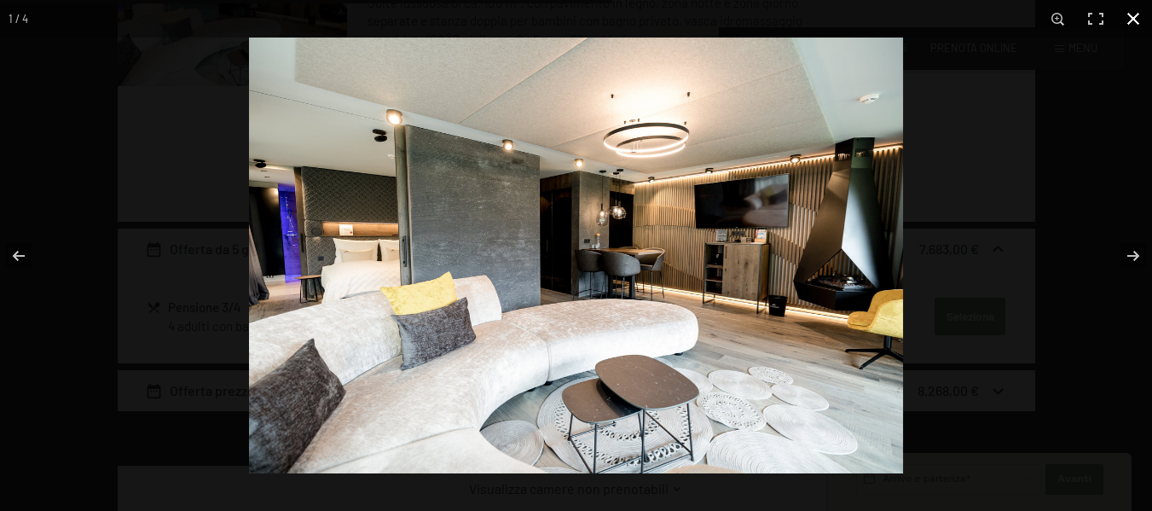
click at [1030, 249] on div at bounding box center [825, 293] width 1152 height 511
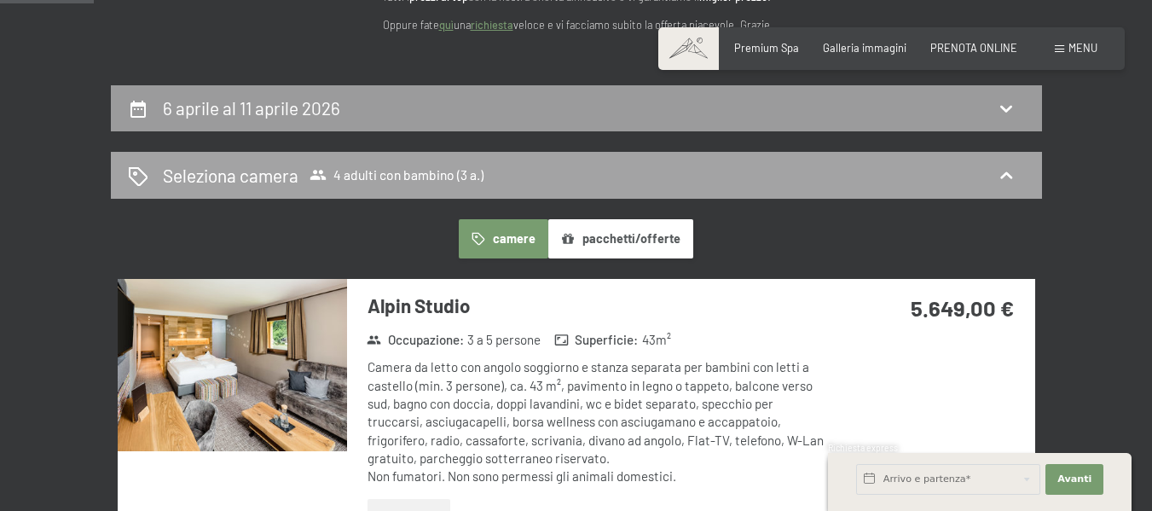
scroll to position [0, 0]
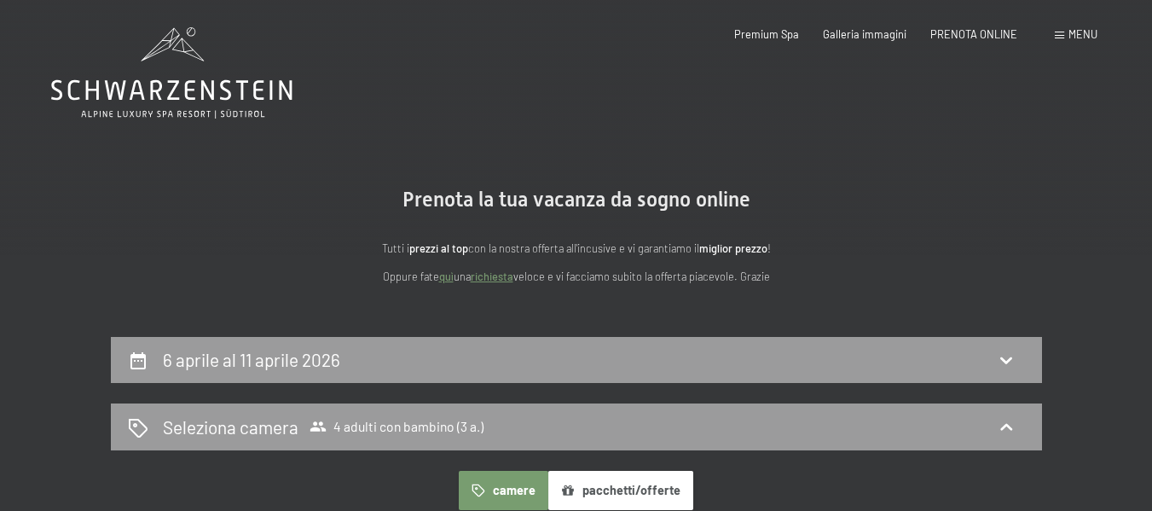
click at [216, 73] on icon at bounding box center [171, 72] width 241 height 91
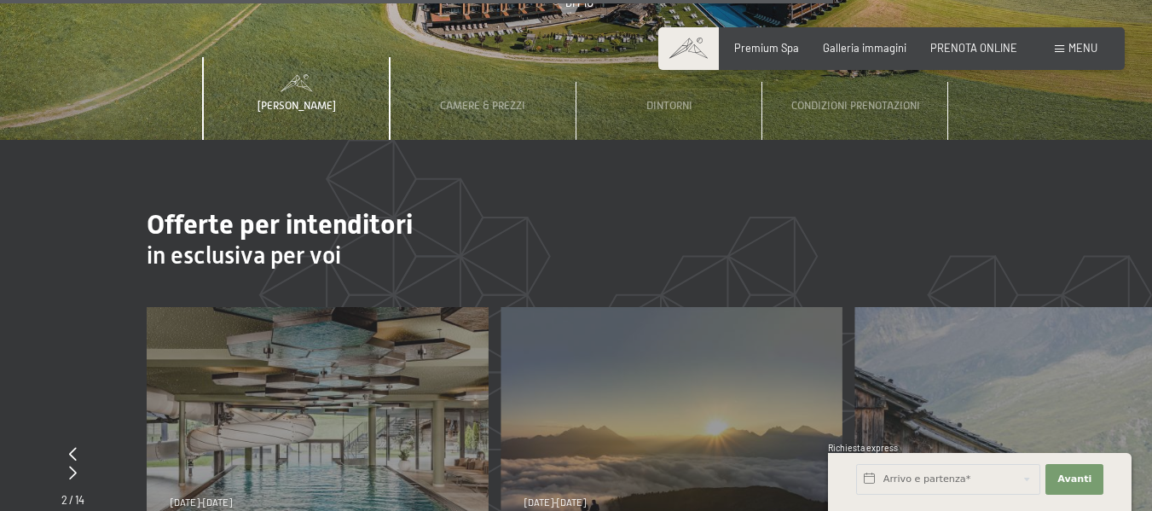
scroll to position [4688, 0]
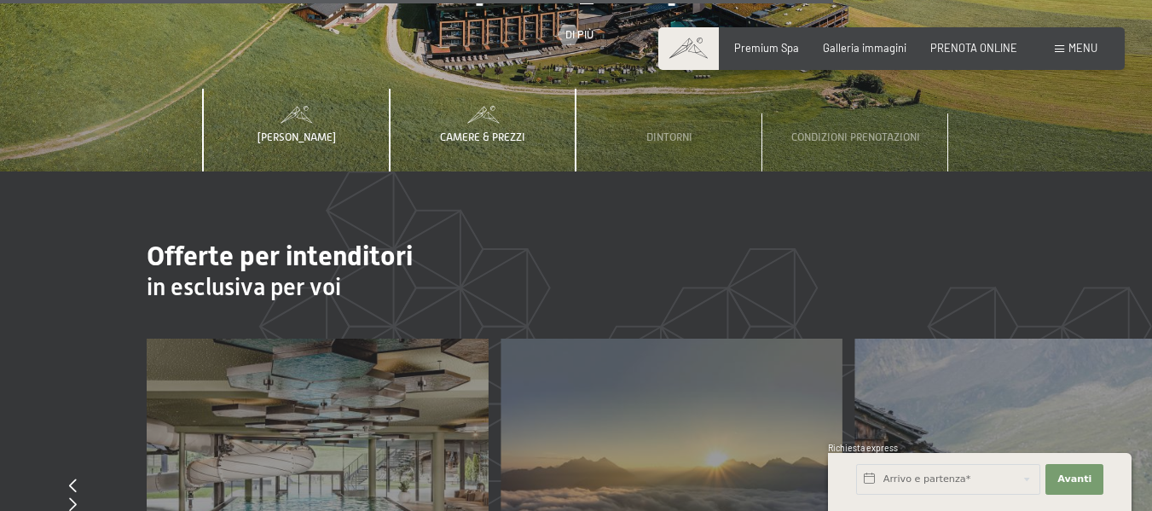
click at [521, 130] on span "Camere & Prezzi" at bounding box center [482, 136] width 85 height 13
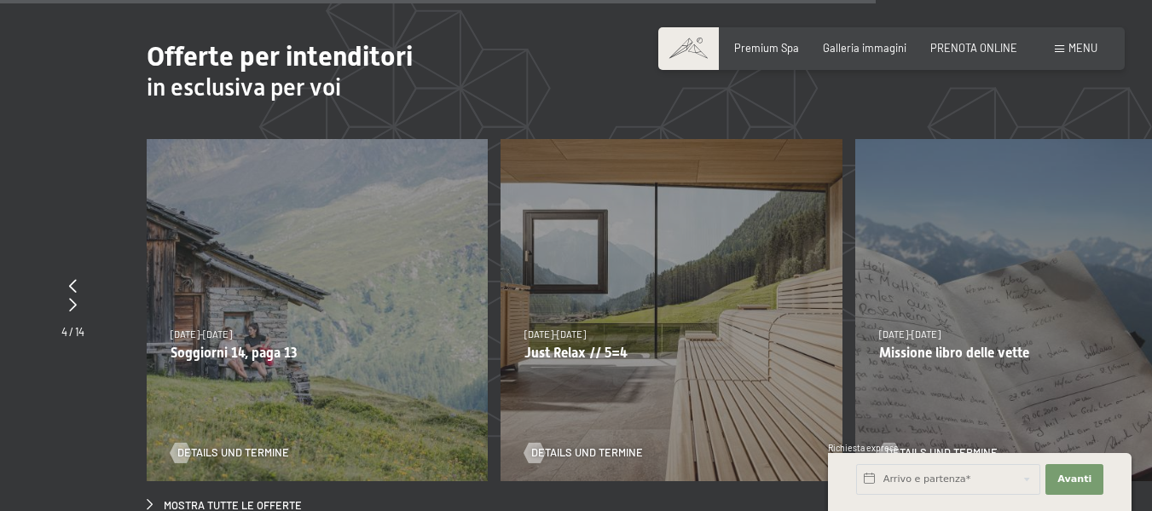
scroll to position [4858, 0]
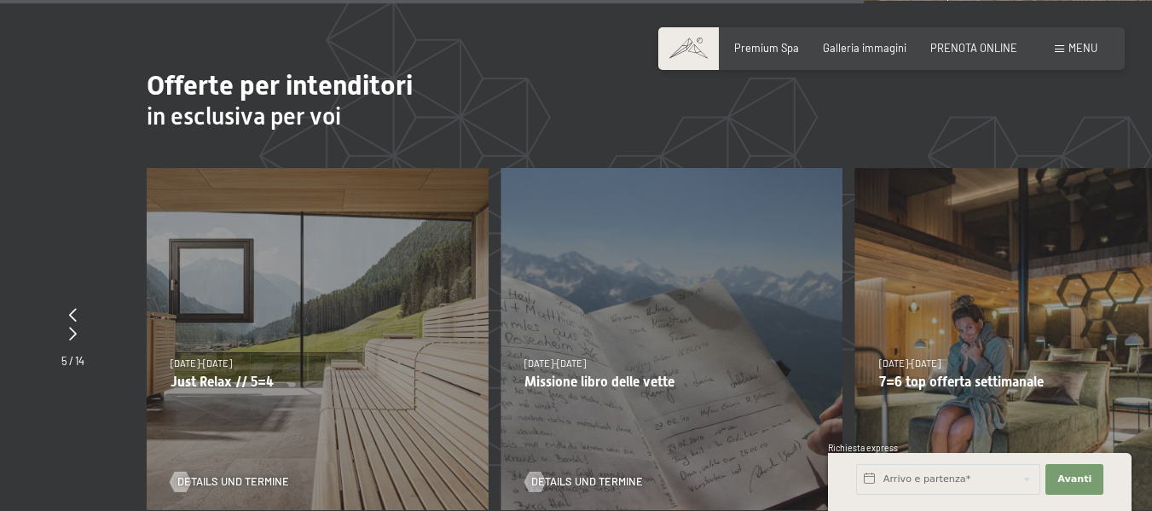
click at [366, 268] on div "7/9/2025-3/10/2025 21/12/2025-26/12/2025 11/1/2026-23/1/2026 8/3/2026-27/3/2026…" at bounding box center [317, 338] width 341 height 341
click at [237, 474] on span "Details und Termine" at bounding box center [250, 481] width 112 height 15
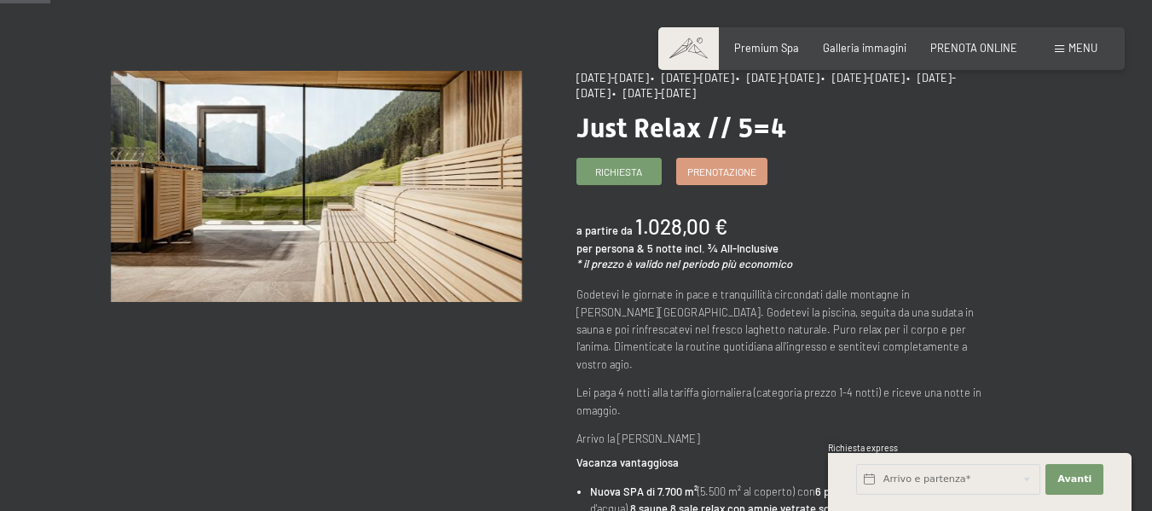
scroll to position [170, 0]
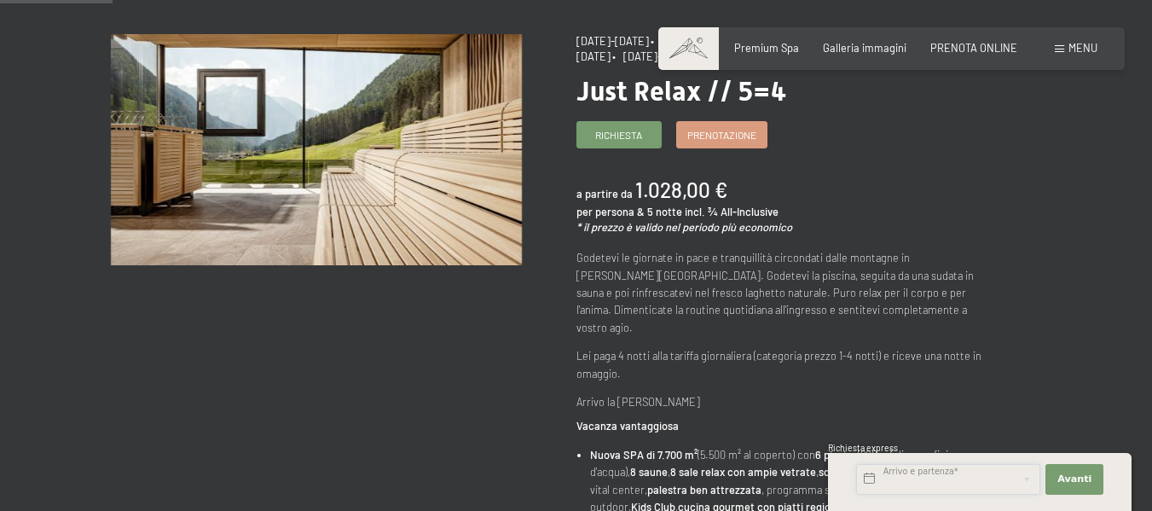
click at [964, 477] on input "text" at bounding box center [948, 479] width 184 height 31
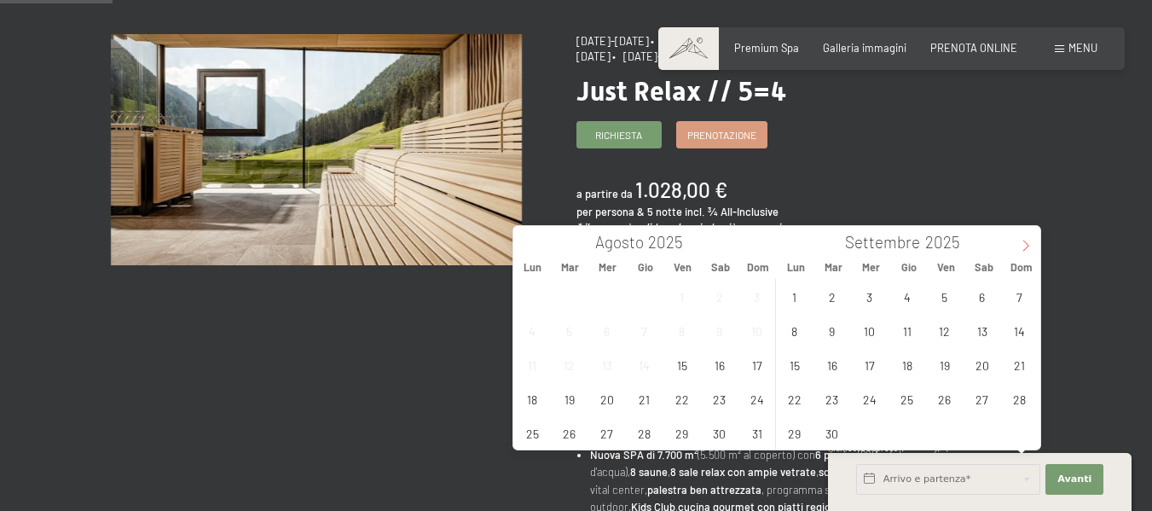
click at [1016, 238] on span at bounding box center [1025, 240] width 29 height 29
click at [528, 243] on icon at bounding box center [528, 246] width 12 height 12
click at [790, 427] on span "27" at bounding box center [793, 432] width 33 height 33
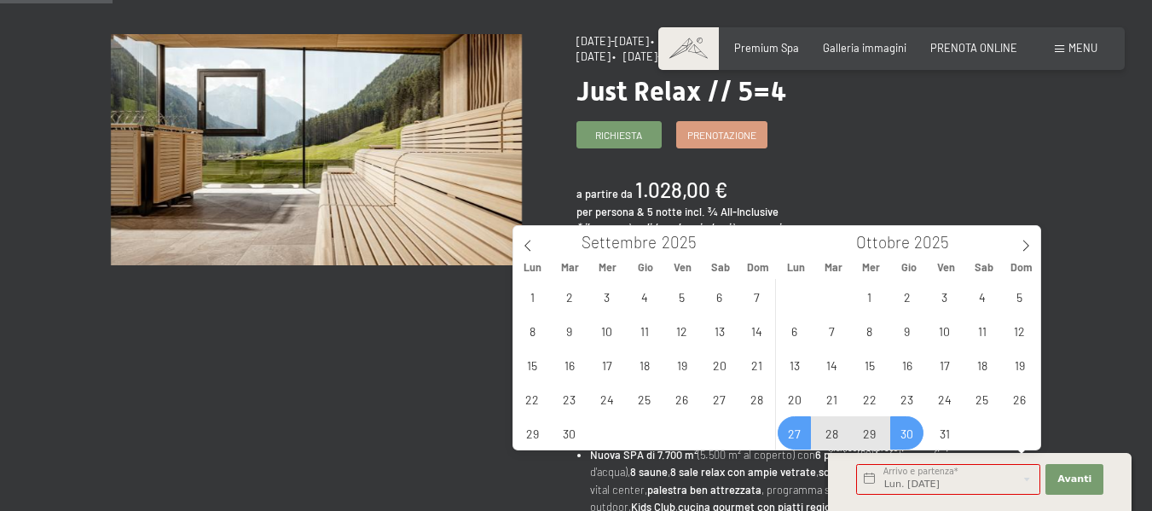
click at [907, 437] on span "30" at bounding box center [906, 432] width 33 height 33
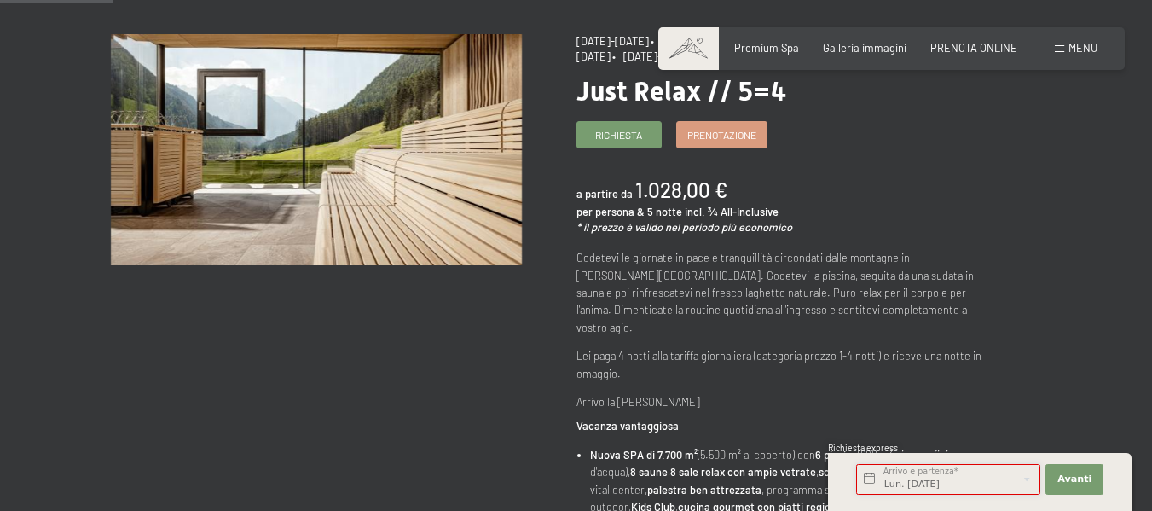
type input "Lun. 27/10/2025 - Gio. 30/10/2025"
click at [1084, 480] on span "Avanti" at bounding box center [1074, 479] width 34 height 14
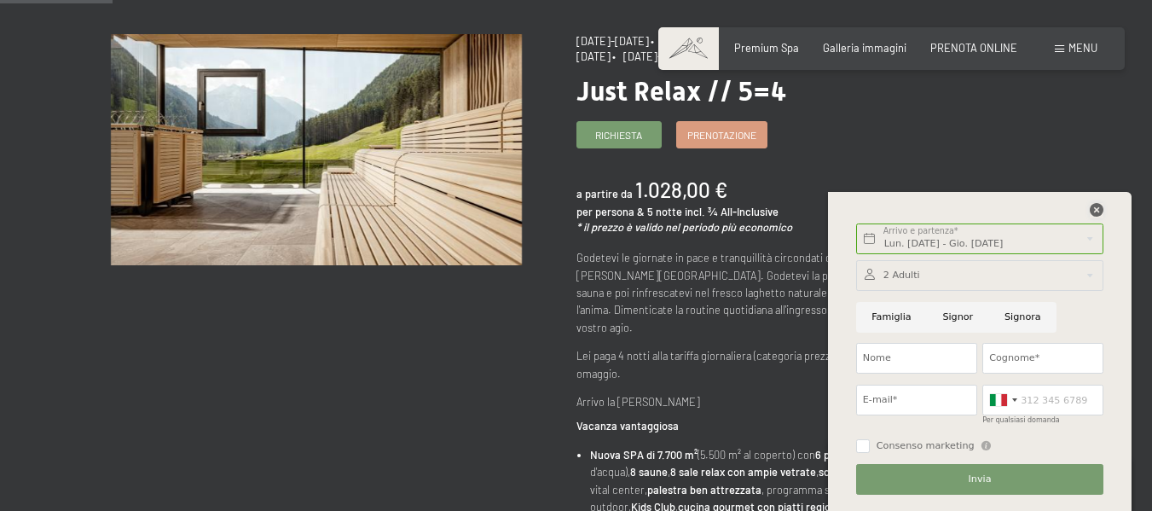
click at [1094, 211] on icon at bounding box center [1096, 210] width 14 height 14
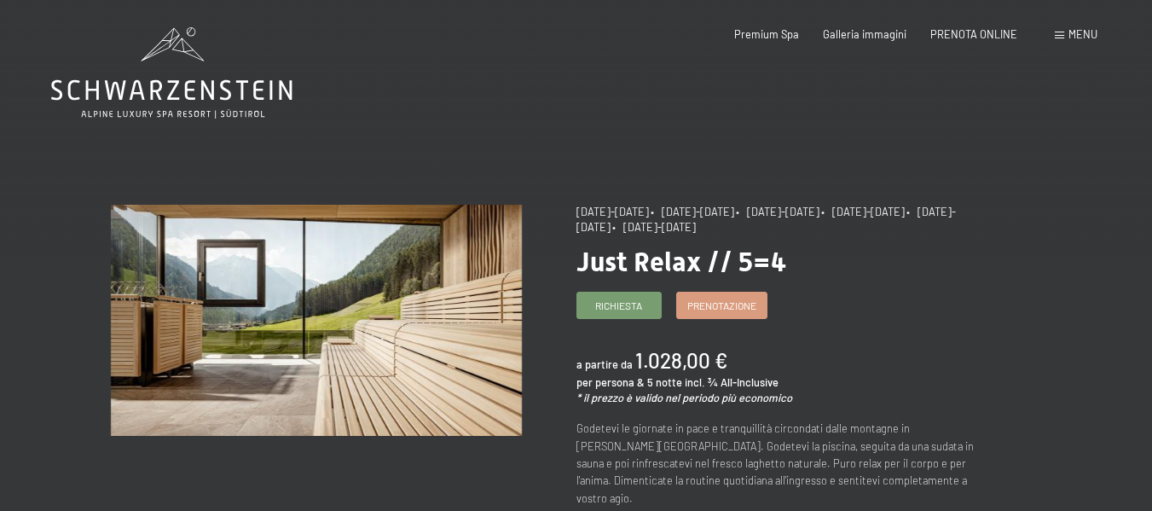
click at [182, 55] on icon at bounding box center [171, 72] width 241 height 91
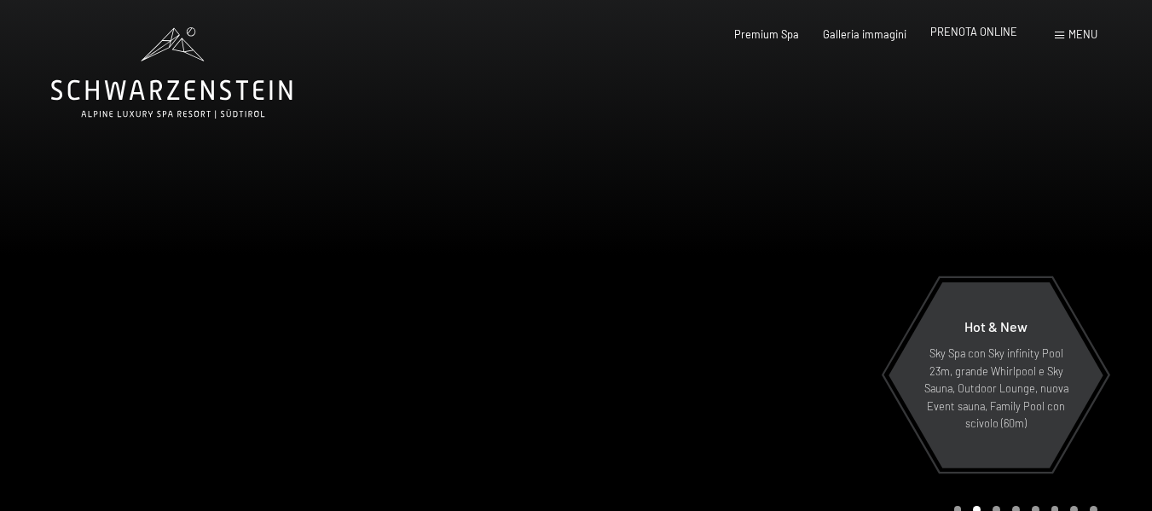
click at [982, 32] on span "PRENOTA ONLINE" at bounding box center [973, 32] width 87 height 14
